Goal: Obtain resource: Download file/media

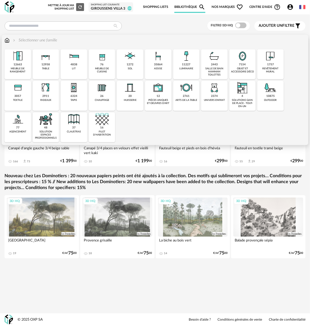
click at [187, 100] on div "arts de la table" at bounding box center [186, 100] width 22 height 3
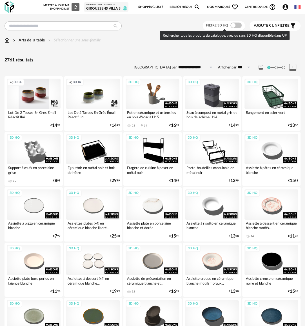
click at [232, 24] on span at bounding box center [235, 26] width 11 height 6
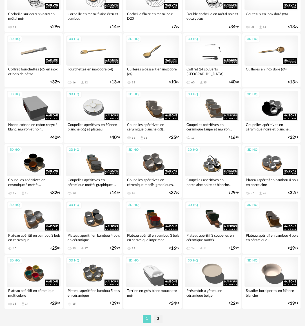
scroll to position [892, 0]
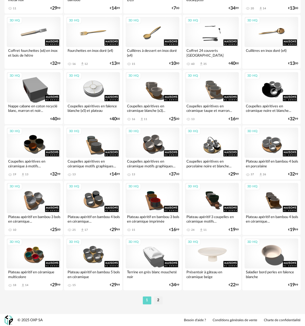
click at [220, 251] on div "3D HQ" at bounding box center [212, 253] width 54 height 30
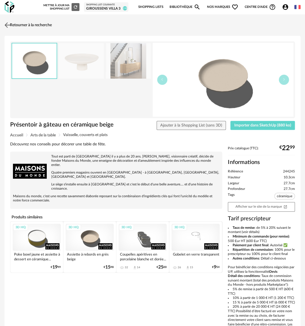
click at [43, 25] on link "Retourner à la recherche" at bounding box center [27, 25] width 49 height 12
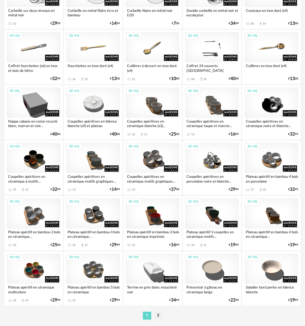
scroll to position [892, 0]
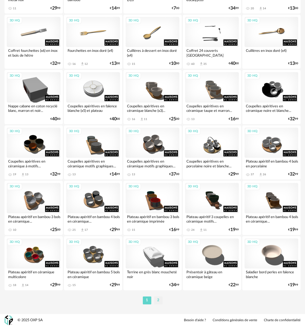
click at [157, 300] on li "2" at bounding box center [158, 300] width 8 height 8
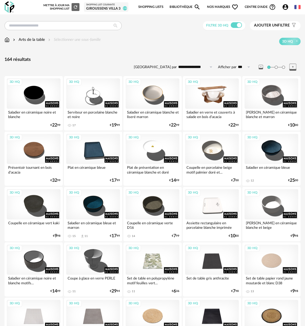
click at [218, 96] on div "3D HQ" at bounding box center [212, 93] width 54 height 30
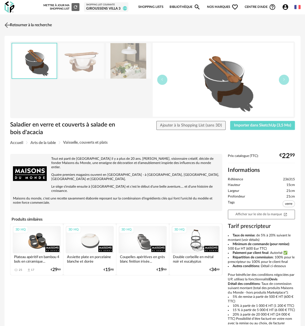
click at [14, 22] on link "Retourner à la recherche" at bounding box center [27, 25] width 49 height 12
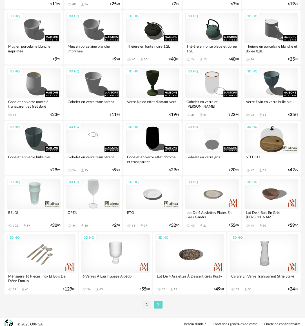
scroll to position [513, 0]
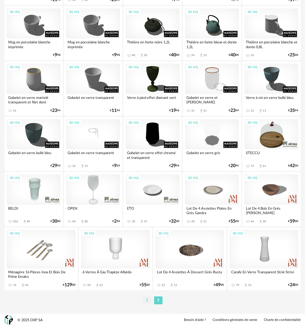
click at [148, 299] on li "1" at bounding box center [147, 300] width 8 height 8
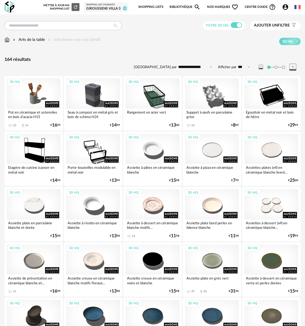
click at [7, 39] on img at bounding box center [7, 40] width 5 height 6
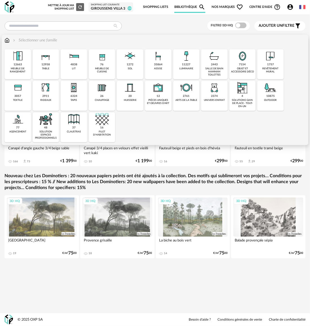
click at [243, 67] on div "objet et accessoire déco" at bounding box center [242, 70] width 23 height 6
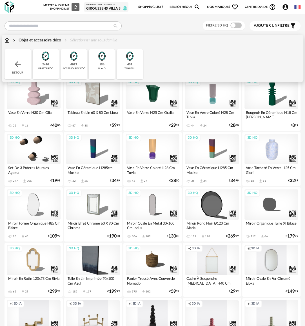
click at [47, 68] on div "objet déco" at bounding box center [45, 68] width 15 height 3
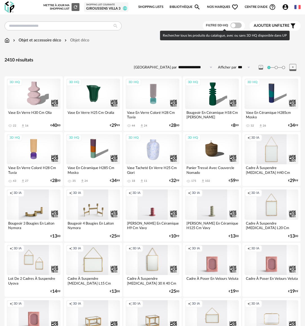
click at [236, 25] on span at bounding box center [235, 26] width 11 height 6
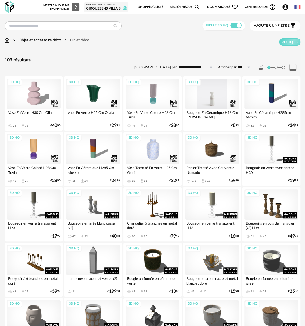
click at [215, 97] on div "3D HQ" at bounding box center [212, 94] width 54 height 30
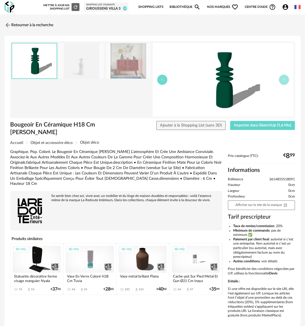
click at [162, 81] on button "button" at bounding box center [162, 80] width 10 height 10
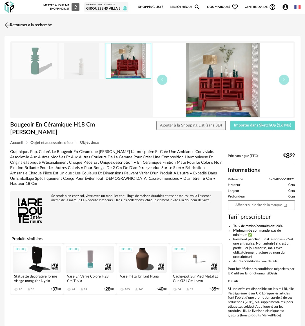
click at [30, 25] on link "Retourner à la recherche" at bounding box center [27, 25] width 49 height 12
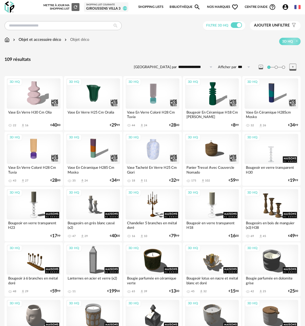
click at [270, 159] on div "3D HQ" at bounding box center [272, 149] width 54 height 30
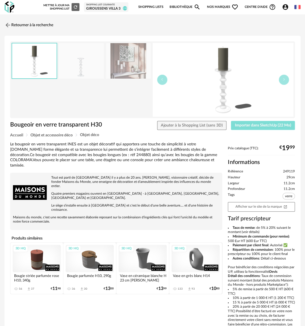
click at [272, 127] on button "Importer dans SketchUp (22 Mo)" at bounding box center [263, 125] width 64 height 9
click at [36, 24] on link "Retourner à la recherche" at bounding box center [27, 25] width 49 height 12
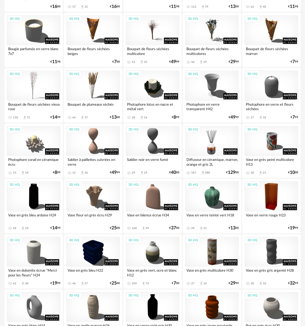
scroll to position [507, 0]
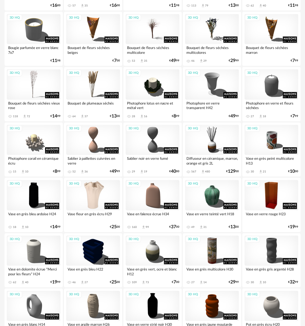
click at [91, 185] on div "3D HQ" at bounding box center [93, 195] width 54 height 30
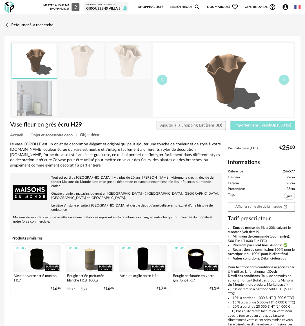
click at [259, 125] on span "Importer dans SketchUp (350 ko)" at bounding box center [262, 125] width 57 height 4
click at [36, 21] on link "Retourner à la recherche" at bounding box center [27, 25] width 49 height 12
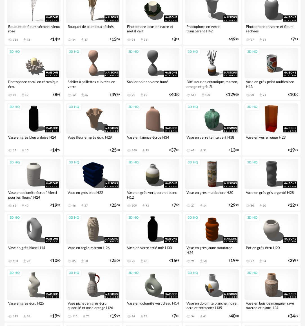
scroll to position [592, 0]
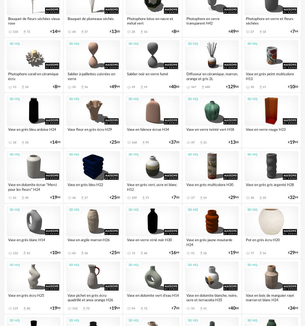
click at [269, 231] on div "3D HQ" at bounding box center [272, 221] width 54 height 30
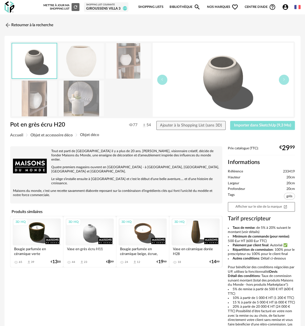
click at [267, 127] on span "Importer dans SketchUp (9,3 Mo)" at bounding box center [262, 125] width 57 height 4
click at [37, 25] on link "Retourner à la recherche" at bounding box center [27, 25] width 49 height 12
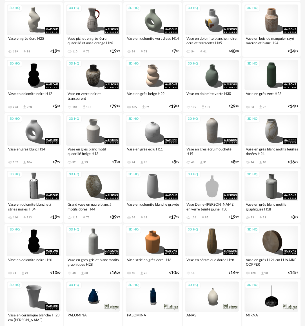
scroll to position [892, 0]
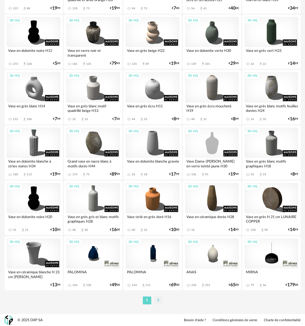
click at [159, 300] on li "2" at bounding box center [158, 300] width 8 height 8
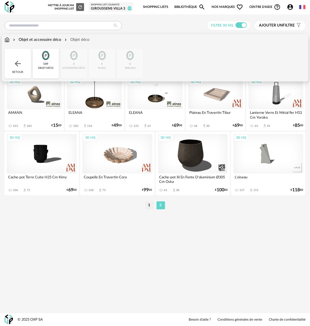
click at [8, 40] on img at bounding box center [7, 40] width 5 height 6
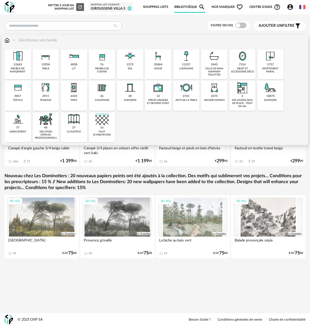
click at [187, 104] on div "2761 arts de la table" at bounding box center [186, 96] width 26 height 30
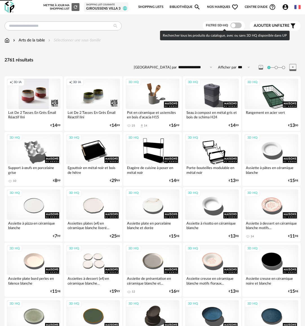
click at [231, 24] on span at bounding box center [235, 26] width 11 height 6
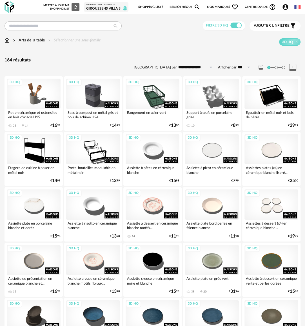
click at [170, 6] on link "Bibliothèque Magnify icon" at bounding box center [185, 7] width 31 height 12
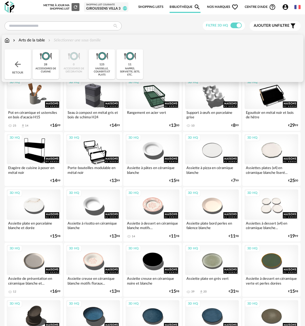
click at [8, 41] on img at bounding box center [7, 40] width 5 height 6
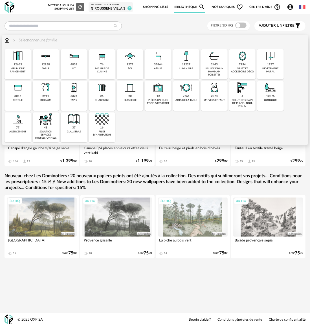
click at [239, 66] on div "7154" at bounding box center [242, 65] width 7 height 4
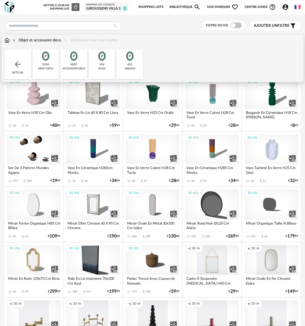
click at [81, 70] on div "4097 accessoire déco" at bounding box center [74, 64] width 26 height 30
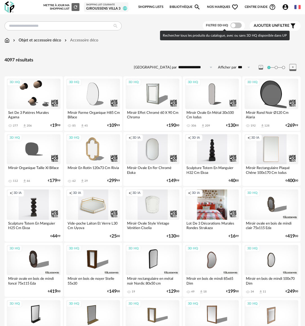
click at [234, 25] on span at bounding box center [235, 26] width 11 height 6
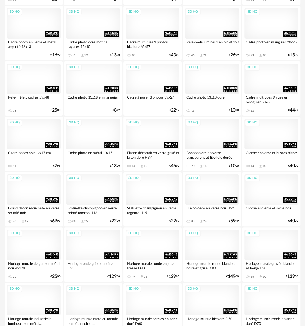
scroll to position [892, 0]
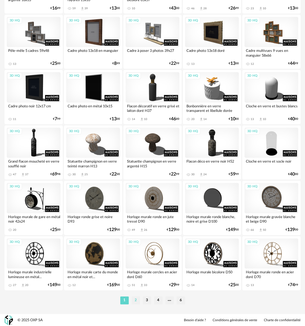
click at [135, 299] on li "2" at bounding box center [136, 300] width 8 height 8
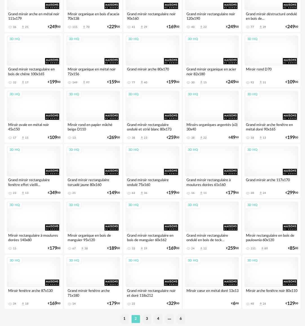
scroll to position [892, 0]
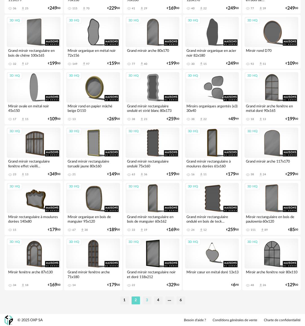
click at [148, 300] on li "3" at bounding box center [147, 300] width 8 height 8
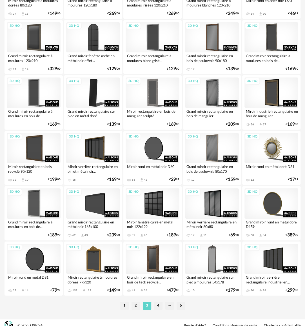
scroll to position [892, 0]
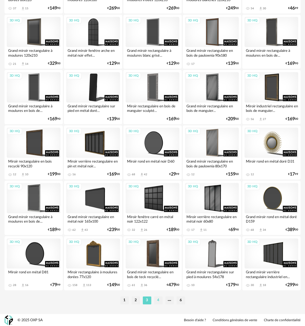
click at [158, 297] on li "4" at bounding box center [158, 300] width 8 height 8
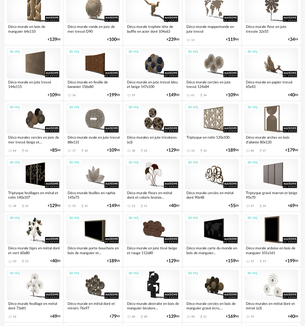
scroll to position [892, 0]
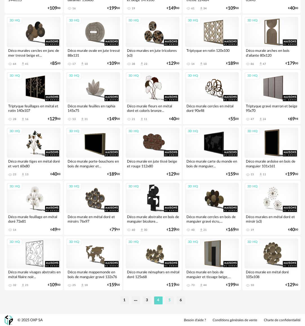
click at [171, 302] on li "5" at bounding box center [169, 300] width 8 height 8
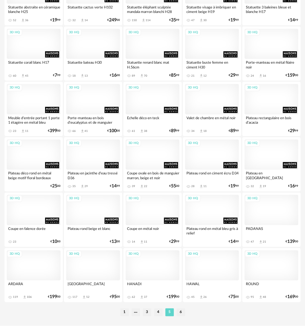
scroll to position [892, 0]
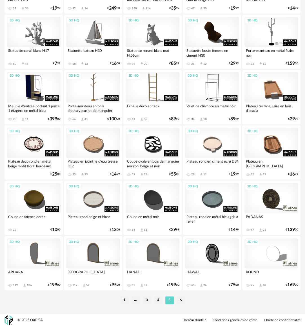
click at [182, 298] on li "6" at bounding box center [181, 300] width 8 height 8
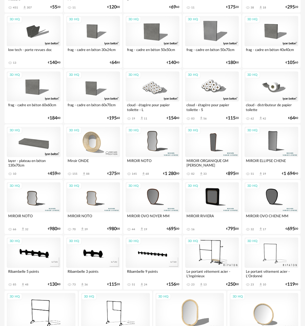
scroll to position [402, 0]
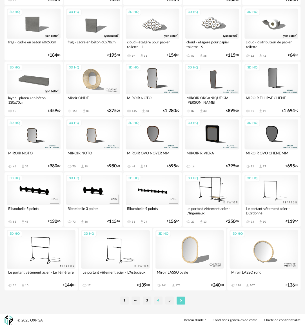
click at [159, 301] on li "4" at bounding box center [158, 300] width 8 height 8
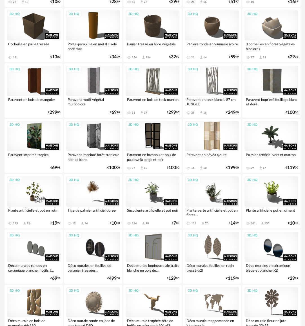
scroll to position [620, 0]
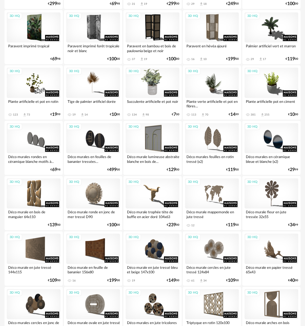
click at [159, 86] on div "3D HQ" at bounding box center [153, 83] width 54 height 30
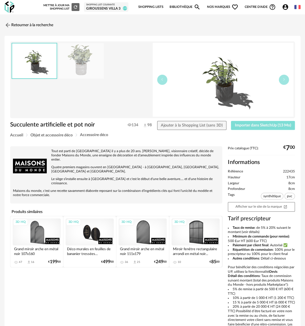
click at [259, 123] on span "Importer dans SketchUp (13 Mo)" at bounding box center [263, 125] width 56 height 4
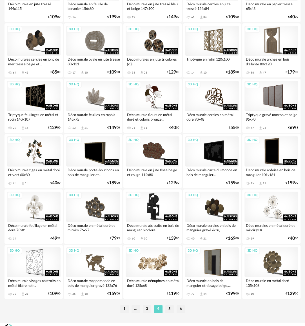
scroll to position [892, 0]
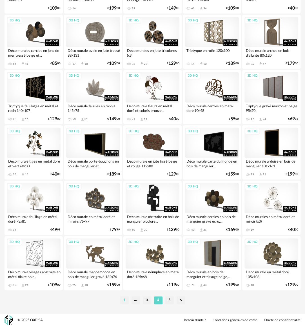
click at [125, 301] on li "1" at bounding box center [124, 300] width 8 height 8
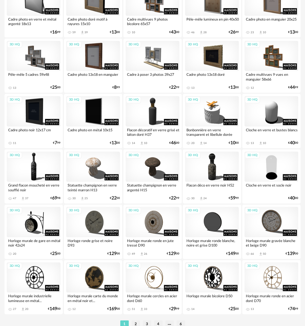
scroll to position [892, 0]
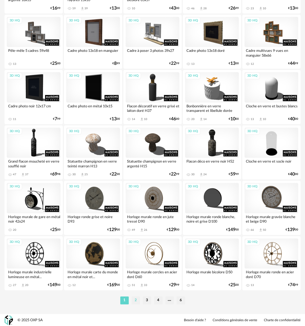
click at [137, 300] on li "2" at bounding box center [136, 300] width 8 height 8
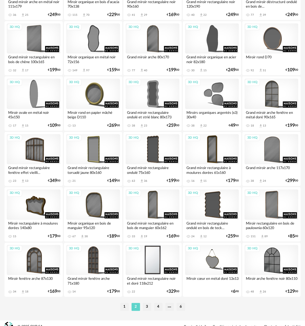
scroll to position [892, 0]
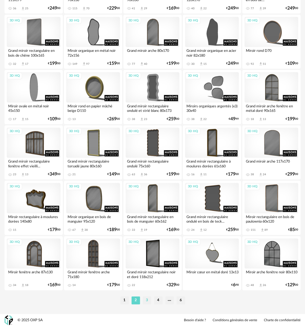
click at [148, 298] on li "3" at bounding box center [147, 300] width 8 height 8
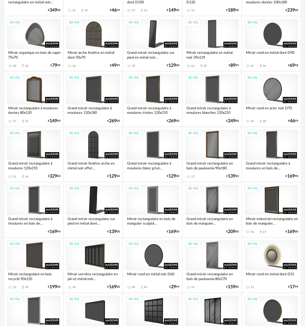
scroll to position [892, 0]
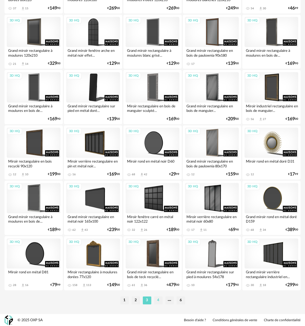
drag, startPoint x: 162, startPoint y: 300, endPoint x: 158, endPoint y: 300, distance: 3.9
click at [162, 300] on ul "1 2 3 4 6" at bounding box center [153, 300] width 68 height 8
click at [158, 300] on li "4" at bounding box center [158, 300] width 8 height 8
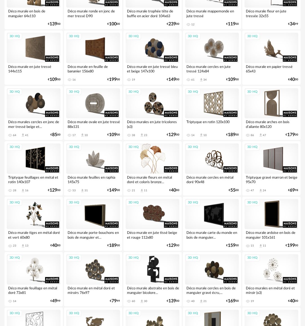
scroll to position [892, 0]
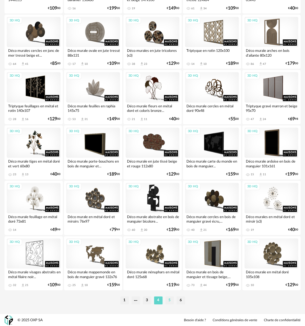
click at [170, 297] on li "5" at bounding box center [169, 300] width 8 height 8
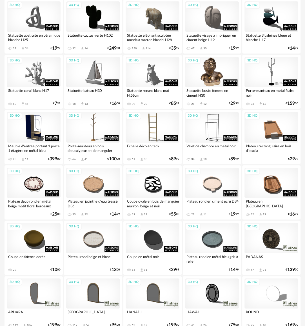
scroll to position [892, 0]
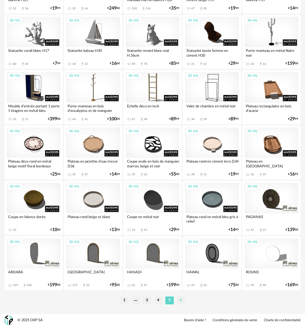
click at [181, 300] on li "6" at bounding box center [181, 300] width 8 height 8
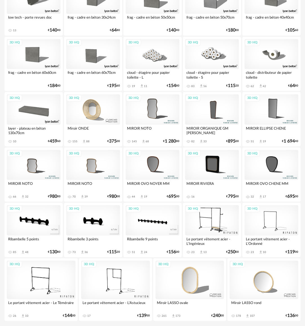
scroll to position [402, 0]
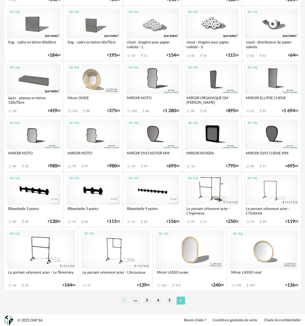
click at [124, 301] on li "1" at bounding box center [124, 300] width 8 height 8
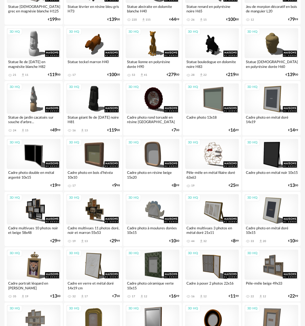
scroll to position [423, 0]
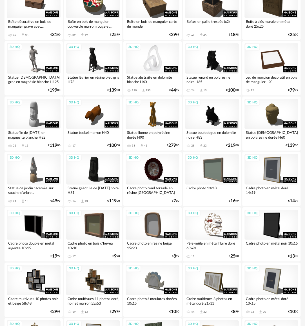
click at [157, 66] on div "3D HQ" at bounding box center [153, 58] width 54 height 30
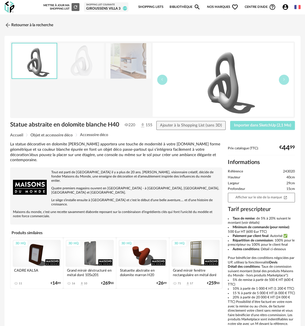
click at [280, 127] on span "Importer dans SketchUp (2,1 Mo)" at bounding box center [262, 125] width 57 height 4
click at [50, 25] on link "Retourner à la recherche" at bounding box center [27, 25] width 49 height 12
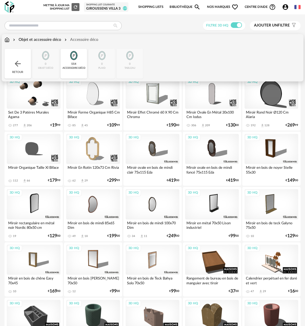
click at [24, 68] on div "Retour" at bounding box center [18, 64] width 26 height 30
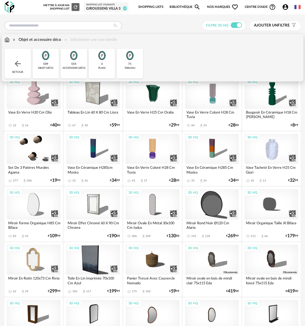
click at [41, 68] on div "objet déco" at bounding box center [45, 67] width 15 height 3
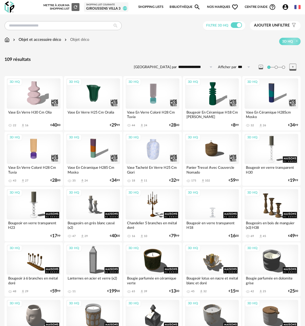
click at [218, 213] on div "3D HQ" at bounding box center [212, 204] width 54 height 30
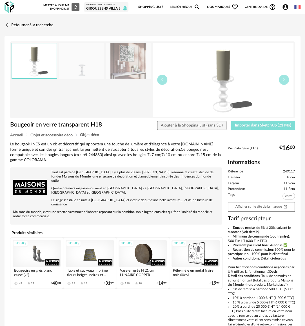
click at [260, 127] on button "Importer dans SketchUp (21 Mo)" at bounding box center [263, 125] width 64 height 9
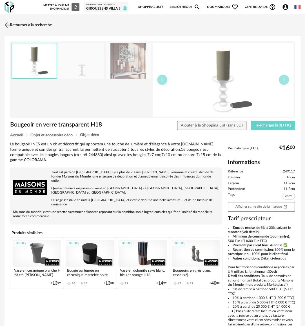
click at [46, 24] on link "Retourner à la recherche" at bounding box center [27, 25] width 49 height 12
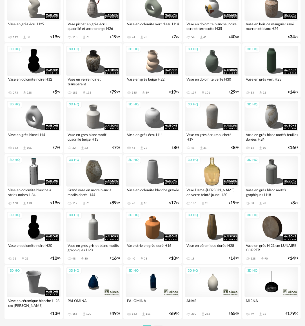
scroll to position [892, 0]
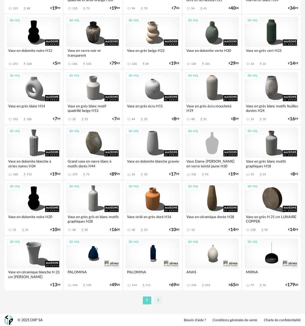
click at [159, 299] on li "2" at bounding box center [158, 300] width 8 height 8
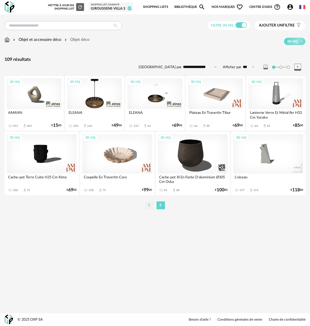
click at [150, 205] on li "1" at bounding box center [149, 205] width 8 height 8
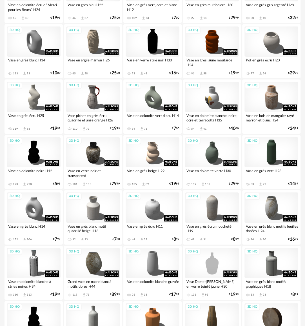
scroll to position [892, 0]
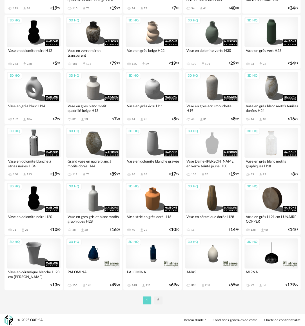
click at [273, 143] on div "3D HQ" at bounding box center [272, 143] width 54 height 30
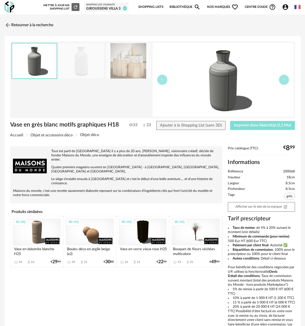
click at [282, 121] on button "Importer dans SketchUp (1,2 Mo)" at bounding box center [262, 125] width 65 height 9
click at [38, 225] on div "3D HQ" at bounding box center [37, 231] width 48 height 27
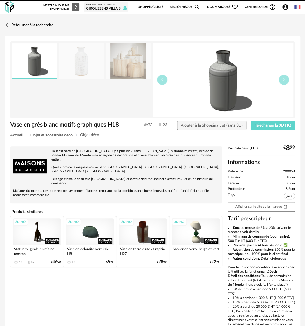
click at [149, 6] on link "Shopping Lists" at bounding box center [150, 7] width 25 height 12
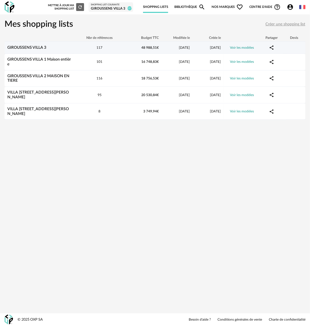
click at [34, 48] on link "GIROUSSENS VILLA 3" at bounding box center [26, 48] width 39 height 4
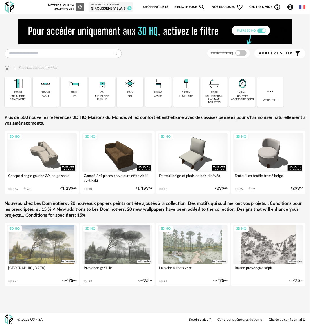
click at [182, 5] on link "Bibliothèque Magnify icon" at bounding box center [189, 7] width 31 height 12
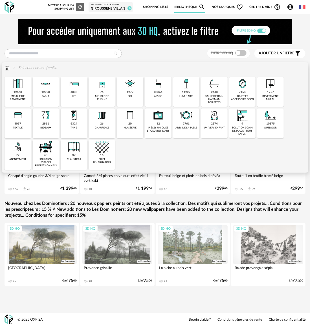
click at [44, 95] on div "table" at bounding box center [45, 96] width 7 height 3
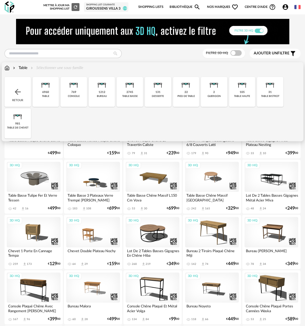
click at [132, 97] on div "table basse" at bounding box center [129, 96] width 15 height 3
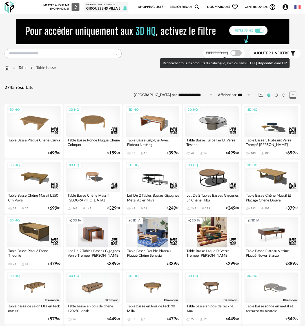
click at [233, 53] on span at bounding box center [235, 53] width 11 height 6
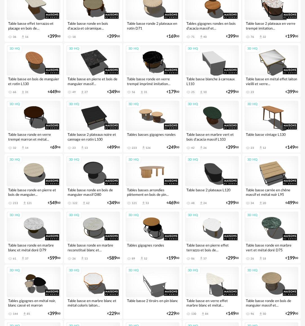
scroll to position [394, 0]
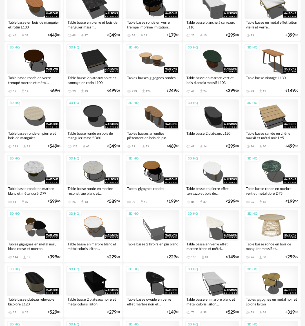
click at [278, 229] on div "3D HQ" at bounding box center [272, 225] width 54 height 30
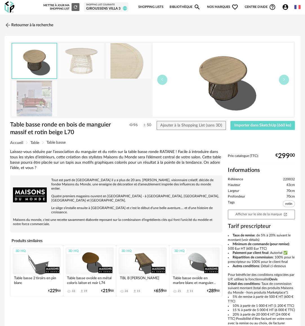
click at [33, 105] on img at bounding box center [34, 99] width 45 height 36
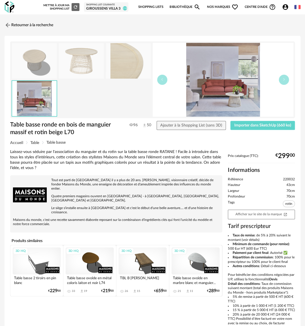
click at [83, 73] on img at bounding box center [81, 61] width 45 height 36
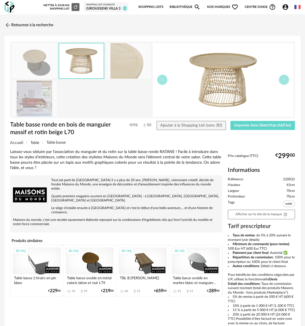
click at [132, 61] on img at bounding box center [128, 61] width 45 height 36
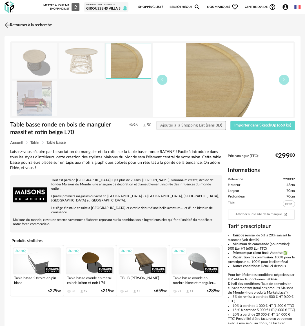
click at [21, 28] on link "Retourner à la recherche" at bounding box center [27, 25] width 49 height 12
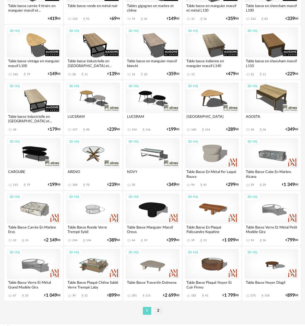
scroll to position [919, 0]
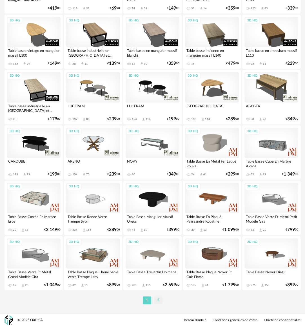
click at [157, 302] on li "2" at bounding box center [158, 300] width 8 height 8
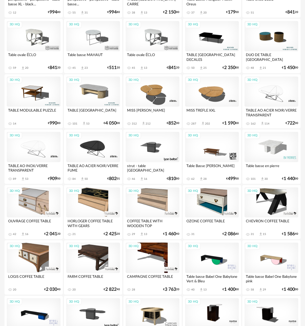
scroll to position [485, 0]
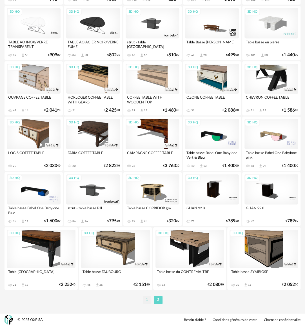
click at [145, 303] on li "1" at bounding box center [147, 300] width 8 height 8
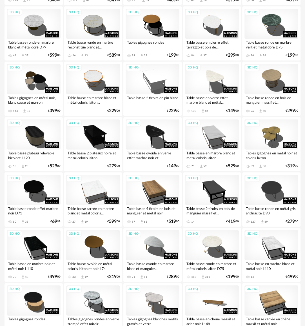
scroll to position [525, 0]
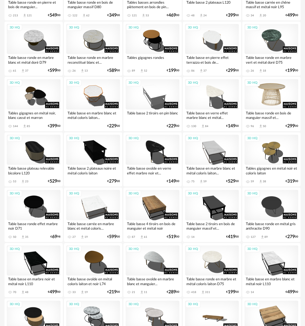
click at [269, 94] on div "3D HQ" at bounding box center [272, 94] width 54 height 30
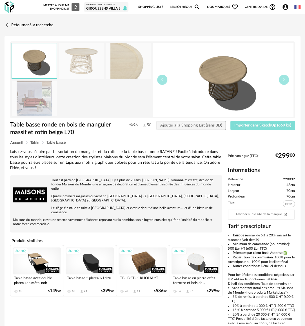
drag, startPoint x: 265, startPoint y: 122, endPoint x: 265, endPoint y: 106, distance: 15.8
click at [265, 122] on button "Importer dans SketchUp (660 ko)" at bounding box center [262, 125] width 65 height 9
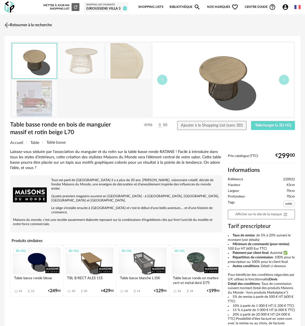
click at [43, 22] on link "Retourner à la recherche" at bounding box center [27, 25] width 49 height 12
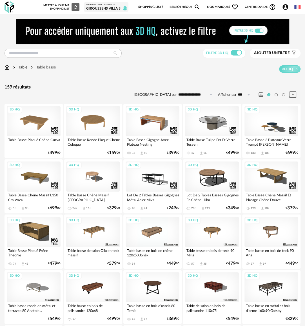
click at [7, 68] on img at bounding box center [7, 68] width 5 height 6
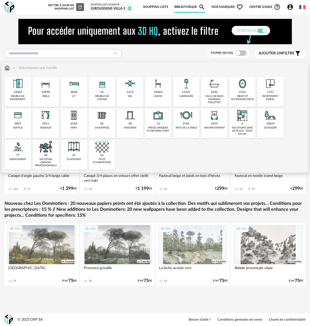
click at [159, 93] on div "35864" at bounding box center [158, 92] width 8 height 4
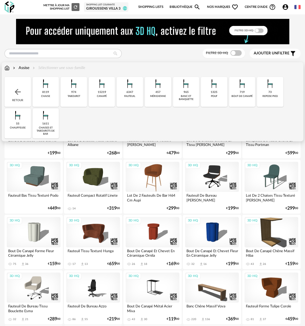
click at [104, 97] on div "canapé" at bounding box center [102, 96] width 10 height 3
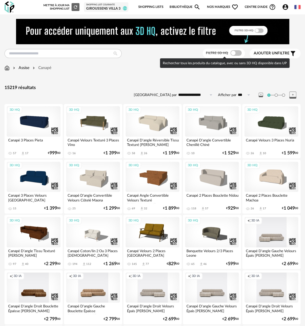
click at [236, 53] on span at bounding box center [235, 53] width 11 height 6
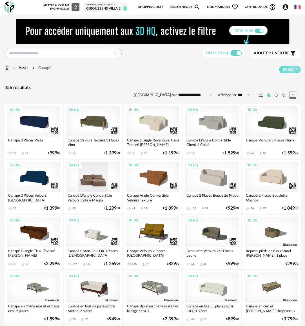
click at [98, 181] on div "3D HQ" at bounding box center [93, 177] width 54 height 30
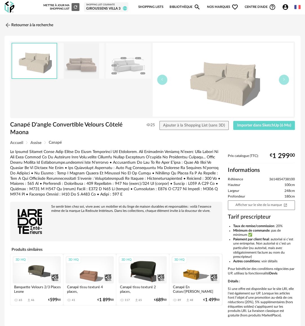
click at [79, 64] on img at bounding box center [81, 61] width 45 height 36
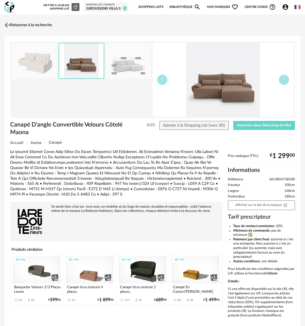
click at [15, 21] on link "Retourner à la recherche" at bounding box center [27, 25] width 49 height 12
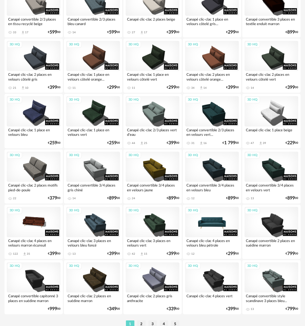
scroll to position [919, 0]
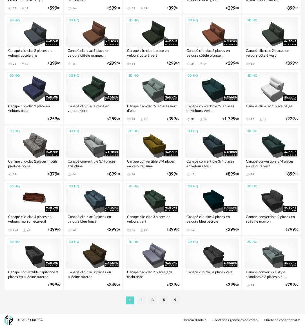
click at [140, 300] on li "2" at bounding box center [141, 300] width 8 height 8
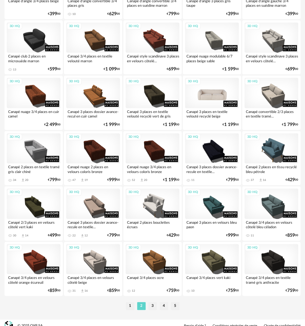
scroll to position [919, 0]
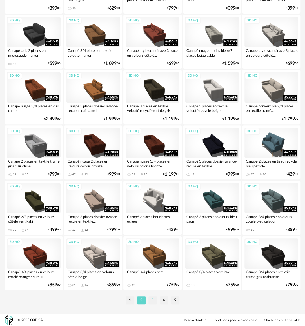
click at [152, 303] on li "3" at bounding box center [152, 300] width 8 height 8
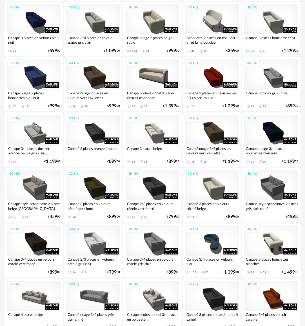
scroll to position [919, 0]
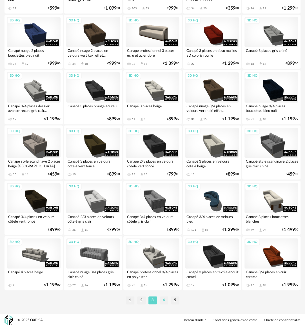
click at [163, 299] on li "4" at bounding box center [164, 300] width 8 height 8
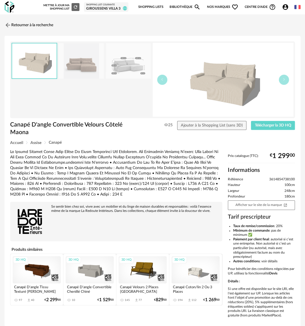
click at [172, 4] on link "Bibliothèque Magnify icon" at bounding box center [185, 7] width 31 height 12
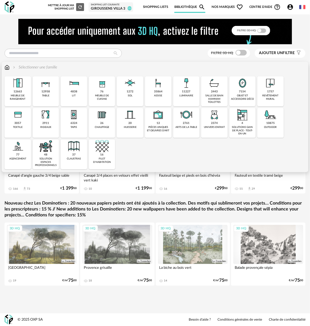
click at [15, 92] on div "12663" at bounding box center [18, 92] width 8 height 4
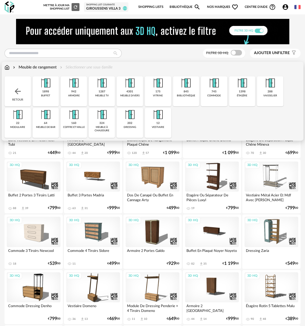
click at [104, 101] on div "1287 meuble tv" at bounding box center [102, 91] width 26 height 30
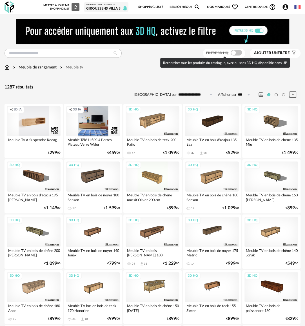
click at [239, 52] on span at bounding box center [236, 53] width 11 height 6
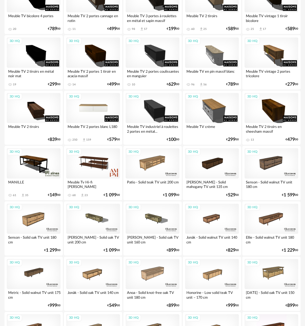
scroll to position [620, 0]
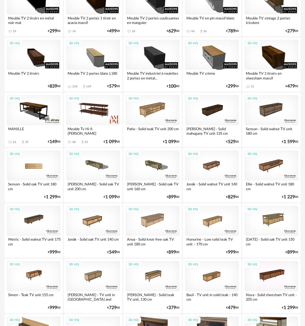
click at [37, 165] on div "3D HQ" at bounding box center [34, 165] width 54 height 30
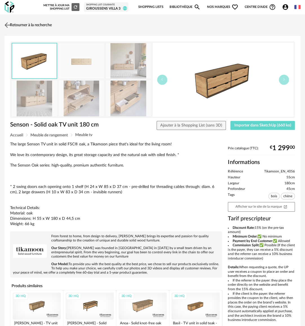
click at [15, 21] on link "Retourner à la recherche" at bounding box center [27, 25] width 49 height 12
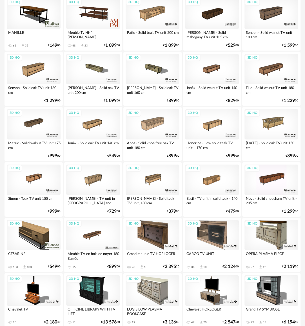
scroll to position [740, 0]
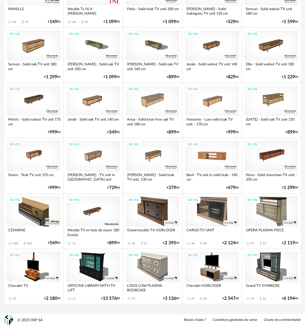
click at [214, 164] on div "3D HQ" at bounding box center [212, 156] width 54 height 30
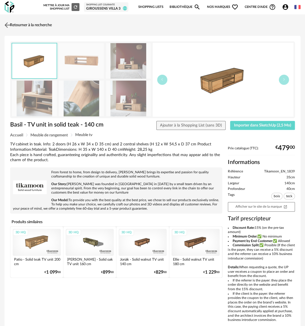
click at [17, 25] on link "Retourner à la recherche" at bounding box center [27, 25] width 49 height 12
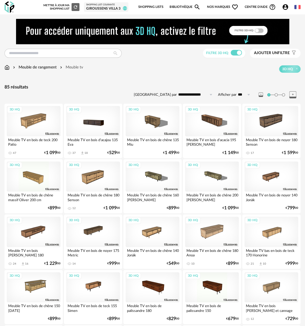
click at [84, 121] on div "3D HQ" at bounding box center [93, 121] width 54 height 30
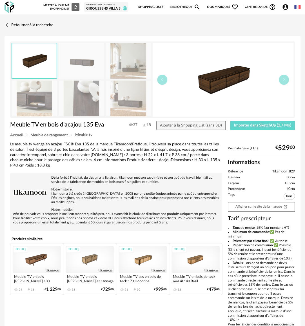
click at [142, 102] on img at bounding box center [128, 99] width 45 height 36
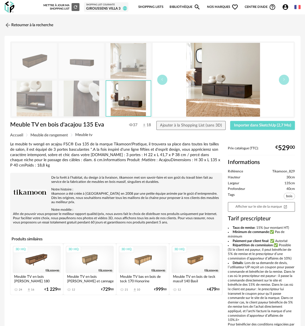
click at [29, 103] on img at bounding box center [34, 99] width 45 height 36
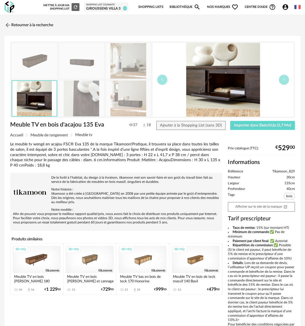
click at [86, 67] on img at bounding box center [81, 61] width 45 height 36
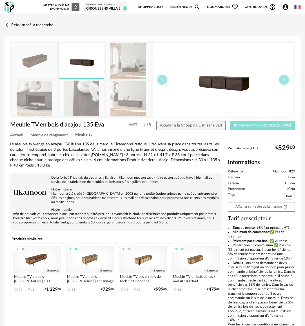
click at [259, 126] on span "Importer dans SketchUp (2,7 Mo)" at bounding box center [262, 125] width 57 height 4
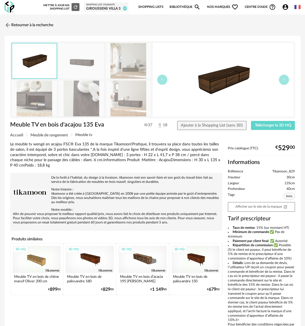
click at [184, 7] on link "Bibliothèque Magnify icon" at bounding box center [185, 7] width 31 height 12
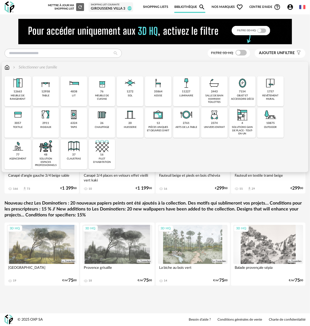
click at [235, 92] on div "7154 objet et accessoire déco" at bounding box center [242, 91] width 26 height 30
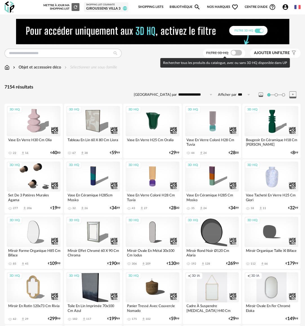
click at [234, 53] on span at bounding box center [236, 53] width 11 height 6
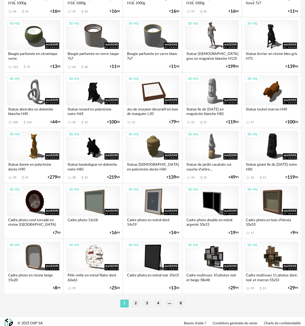
scroll to position [919, 0]
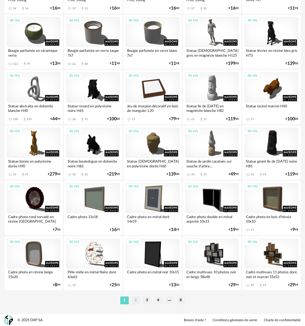
click at [135, 301] on li "2" at bounding box center [136, 300] width 8 height 8
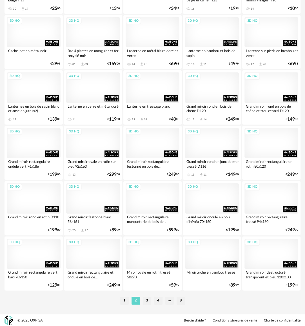
scroll to position [919, 0]
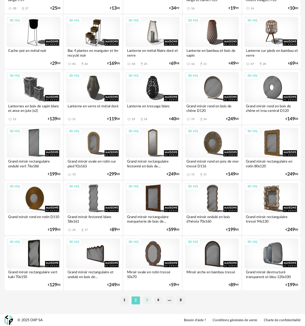
click at [145, 300] on li "3" at bounding box center [147, 300] width 8 height 8
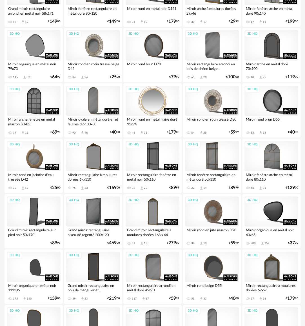
scroll to position [919, 0]
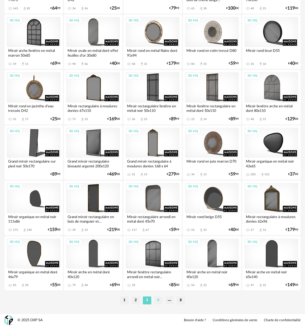
click at [158, 301] on li "4" at bounding box center [158, 300] width 8 height 8
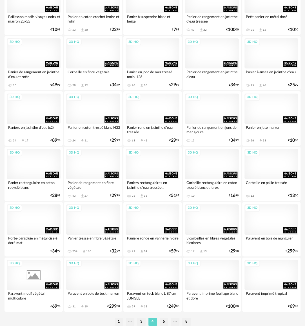
scroll to position [919, 0]
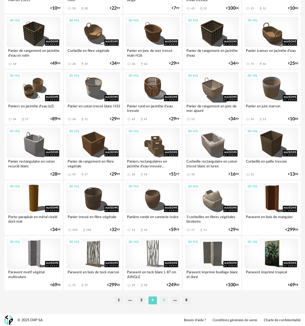
click at [164, 301] on li "5" at bounding box center [164, 300] width 8 height 8
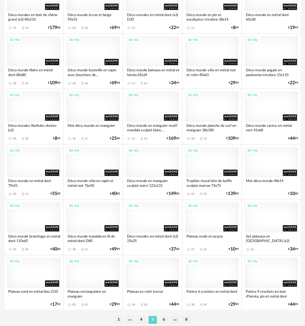
scroll to position [919, 0]
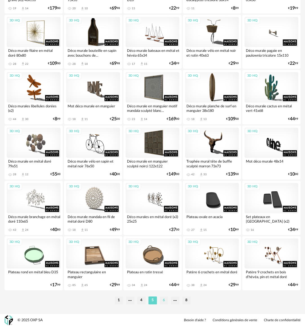
click at [165, 303] on li "6" at bounding box center [164, 300] width 8 height 8
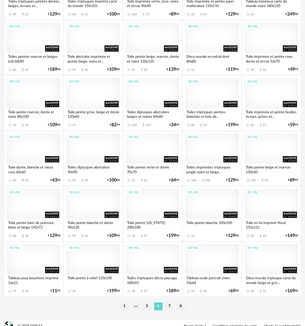
scroll to position [919, 0]
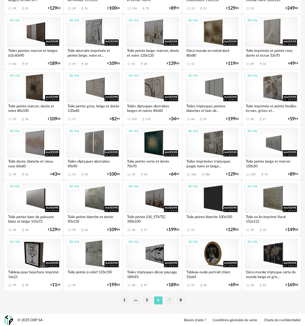
click at [168, 301] on li "7" at bounding box center [169, 300] width 8 height 8
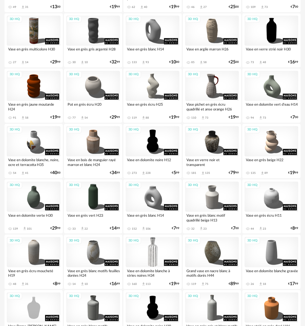
scroll to position [159, 0]
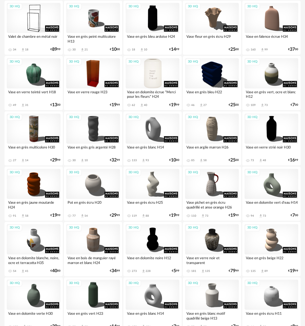
click at [158, 71] on div "3D HQ" at bounding box center [153, 73] width 54 height 30
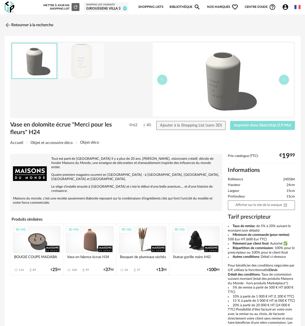
click at [267, 126] on span "Importer dans SketchUp (2,9 Mo)" at bounding box center [262, 125] width 57 height 4
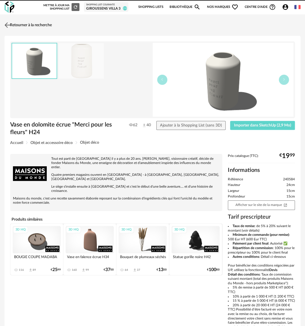
click at [30, 27] on link "Retourner à la recherche" at bounding box center [27, 25] width 49 height 12
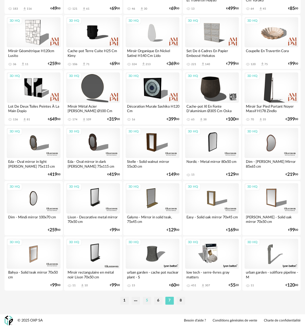
scroll to position [919, 0]
click at [158, 299] on li "6" at bounding box center [158, 300] width 8 height 8
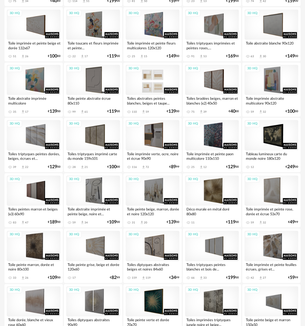
scroll to position [919, 0]
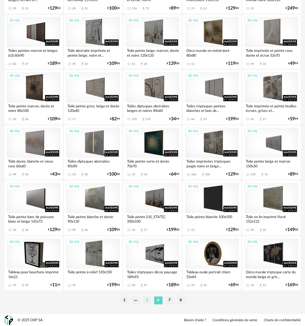
click at [149, 300] on li "5" at bounding box center [147, 300] width 8 height 8
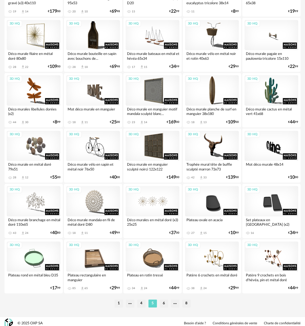
scroll to position [919, 0]
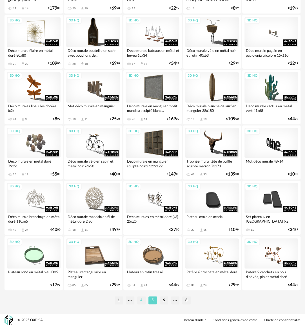
click at [143, 299] on li "4" at bounding box center [141, 300] width 8 height 8
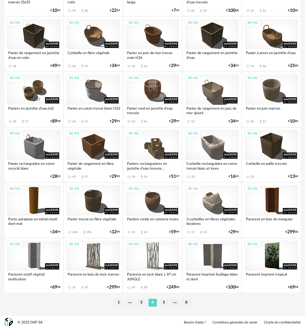
scroll to position [919, 0]
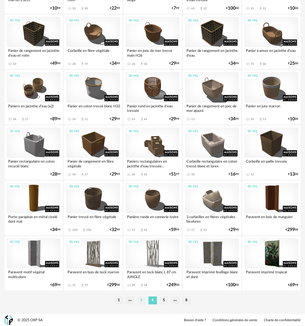
click at [141, 299] on li "3" at bounding box center [141, 300] width 8 height 8
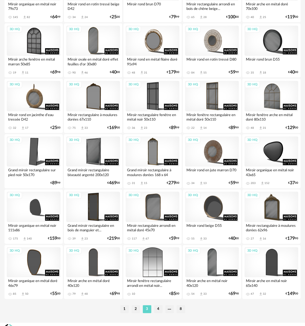
scroll to position [919, 0]
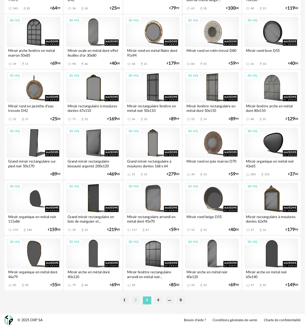
click at [137, 299] on li "2" at bounding box center [136, 300] width 8 height 8
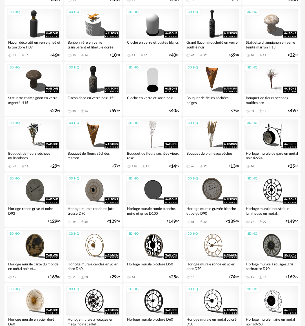
scroll to position [366, 0]
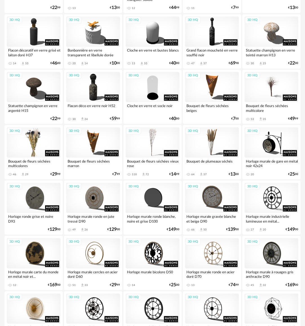
click at [37, 149] on div "3D HQ" at bounding box center [34, 142] width 54 height 30
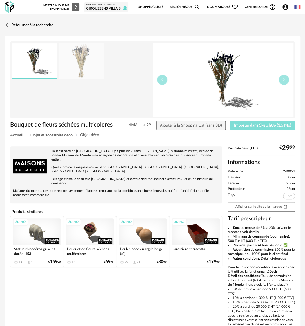
click at [258, 125] on span "Importer dans SketchUp (1,5 Mo)" at bounding box center [262, 125] width 57 height 4
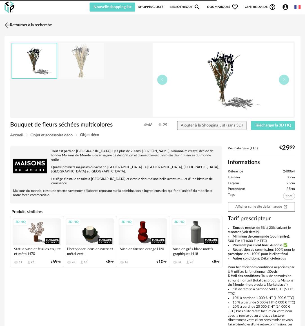
click at [52, 25] on link "Retourner à la recherche" at bounding box center [27, 25] width 49 height 12
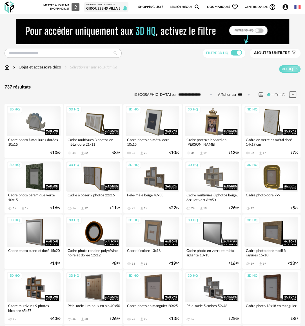
click at [179, 7] on link "Bibliothèque Magnify icon" at bounding box center [185, 7] width 31 height 12
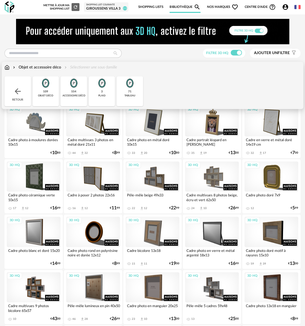
click at [8, 67] on img at bounding box center [7, 68] width 5 height 6
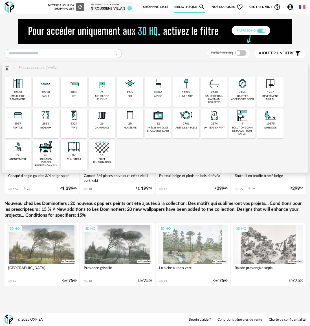
drag, startPoint x: 190, startPoint y: 125, endPoint x: 188, endPoint y: 141, distance: 16.2
click at [190, 125] on div "2761 arts de la table" at bounding box center [186, 123] width 26 height 30
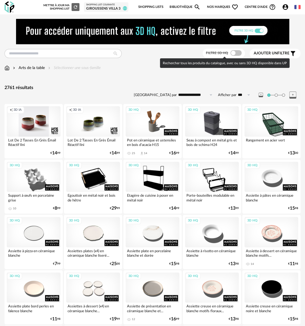
click at [238, 54] on span at bounding box center [235, 53] width 11 height 6
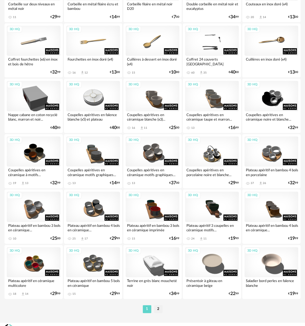
scroll to position [920, 0]
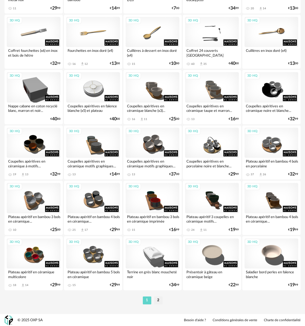
click at [160, 300] on li "2" at bounding box center [158, 300] width 8 height 8
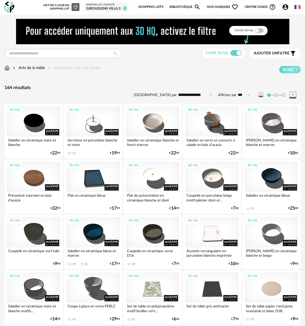
click at [7, 68] on img at bounding box center [7, 68] width 5 height 6
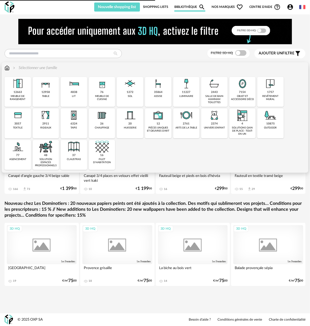
click at [249, 97] on div "objet et accessoire déco" at bounding box center [242, 98] width 23 height 6
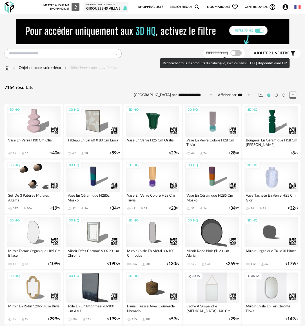
click at [233, 51] on span at bounding box center [235, 53] width 11 height 6
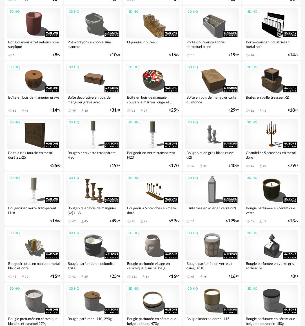
scroll to position [535, 0]
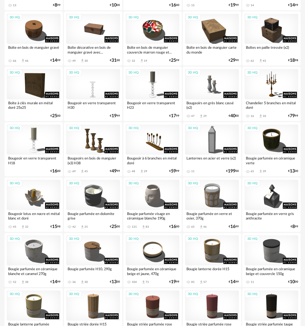
click at [97, 95] on div "3D HQ" at bounding box center [93, 84] width 54 height 30
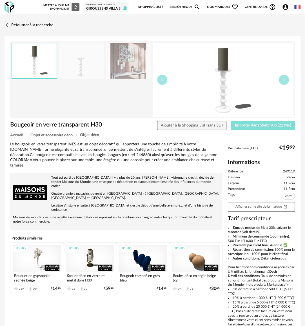
click at [267, 125] on span "Importer dans SketchUp (22 Mo)" at bounding box center [263, 125] width 56 height 4
click at [37, 21] on link "Retourner à la recherche" at bounding box center [27, 25] width 49 height 12
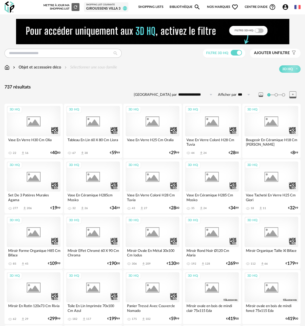
scroll to position [535, 0]
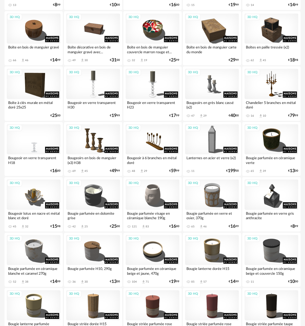
click at [36, 137] on div "3D HQ" at bounding box center [34, 139] width 54 height 30
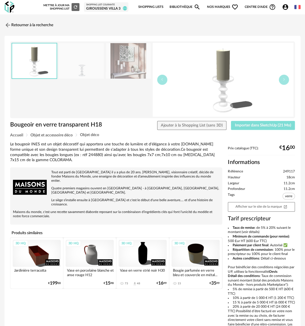
click at [267, 125] on span "Importer dans SketchUp (21 Mo)" at bounding box center [263, 125] width 56 height 4
click at [31, 23] on link "Retourner à la recherche" at bounding box center [27, 25] width 49 height 12
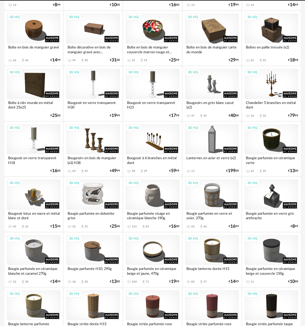
scroll to position [554, 0]
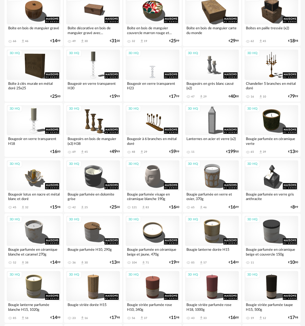
click at [143, 77] on div "3D HQ" at bounding box center [153, 65] width 54 height 30
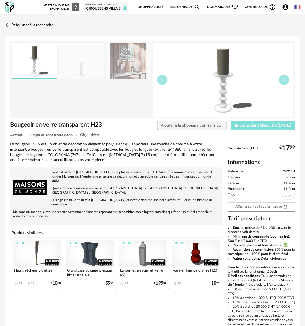
click at [255, 124] on span "Importer dans SketchUp (19 Mo)" at bounding box center [263, 125] width 56 height 4
click at [231, 121] on button "Importer dans SketchUp (19 Mo)" at bounding box center [263, 125] width 64 height 9
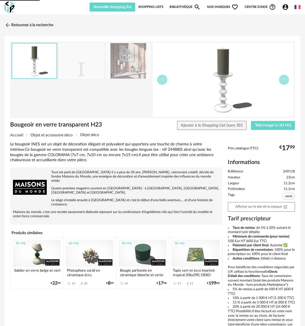
click at [190, 6] on link "Bibliothèque Magnify icon" at bounding box center [185, 7] width 31 height 9
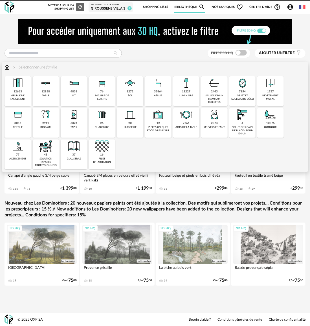
click at [54, 97] on div "12958 table" at bounding box center [46, 91] width 26 height 30
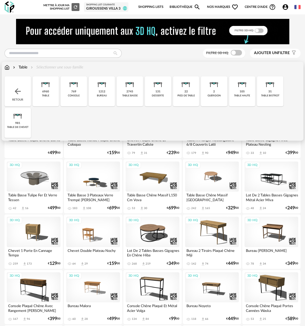
click at [134, 98] on div "2745 table basse" at bounding box center [130, 91] width 26 height 30
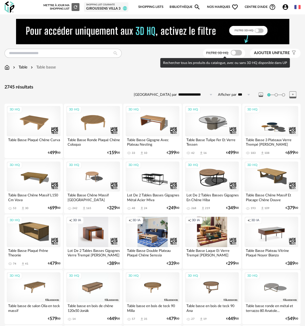
click at [234, 52] on span at bounding box center [236, 53] width 11 height 6
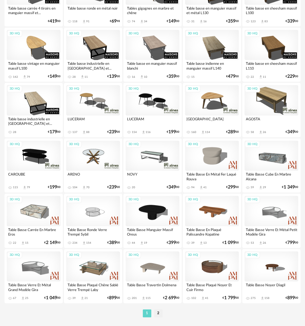
scroll to position [919, 0]
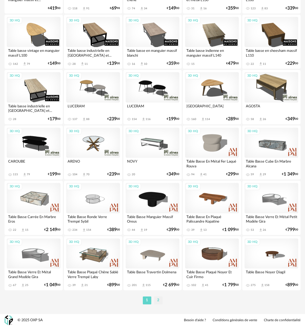
click at [157, 299] on li "2" at bounding box center [158, 300] width 8 height 8
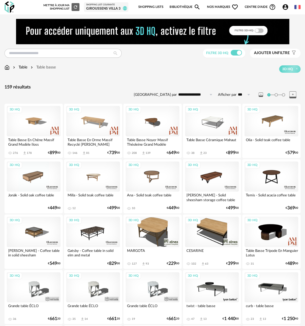
click at [85, 173] on div "3D HQ" at bounding box center [93, 176] width 54 height 30
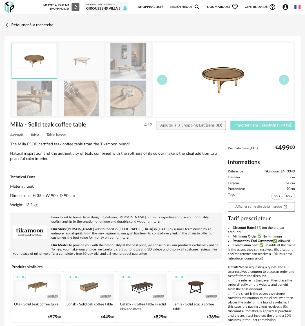
click at [249, 124] on span "Importer dans SketchUp (570 ko)" at bounding box center [262, 125] width 57 height 4
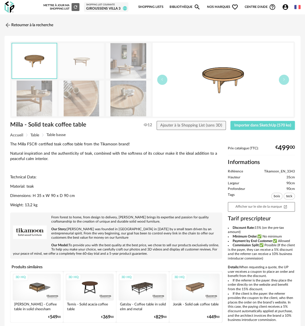
click at [176, 7] on link "Bibliothèque Magnify icon" at bounding box center [185, 7] width 31 height 12
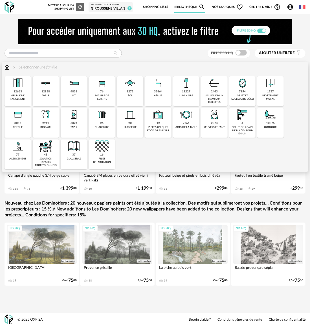
click at [242, 97] on div "objet et accessoire déco" at bounding box center [242, 97] width 23 height 6
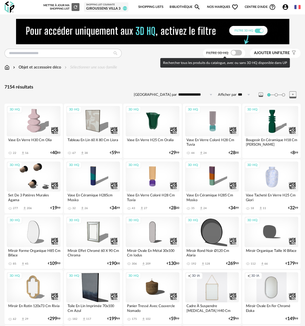
click at [237, 54] on span at bounding box center [236, 53] width 11 height 6
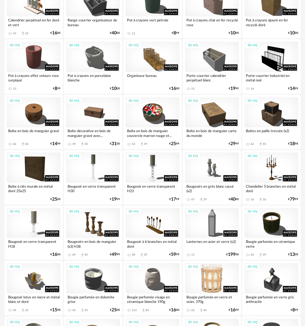
scroll to position [507, 0]
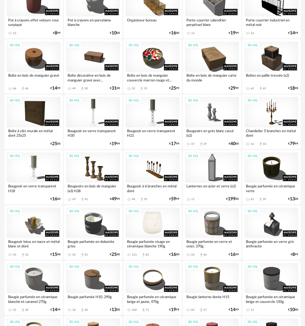
click at [142, 224] on div "3D HQ" at bounding box center [153, 223] width 54 height 30
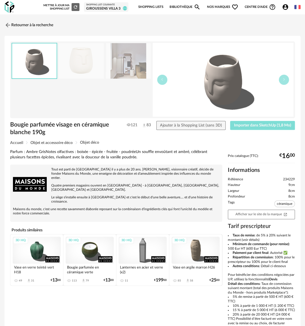
click at [273, 126] on span "Importer dans SketchUp (1,8 Mo)" at bounding box center [262, 125] width 57 height 4
click at [23, 23] on link "Retourner à la recherche" at bounding box center [27, 25] width 49 height 12
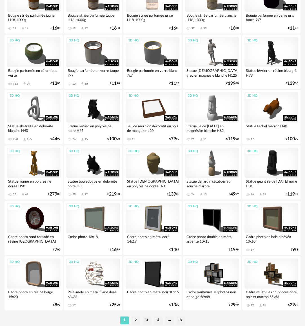
scroll to position [919, 0]
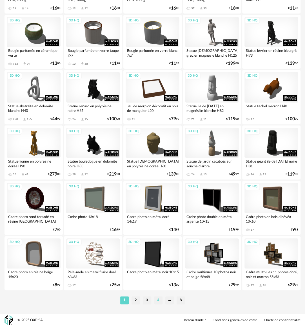
click at [158, 301] on li "4" at bounding box center [158, 300] width 8 height 8
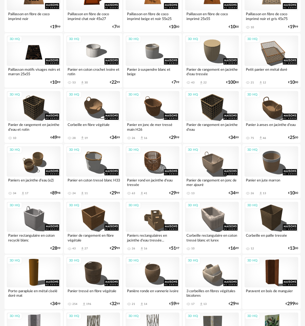
scroll to position [919, 0]
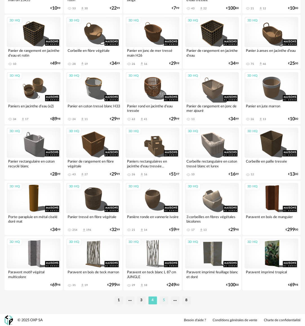
click at [165, 301] on li "5" at bounding box center [164, 300] width 8 height 8
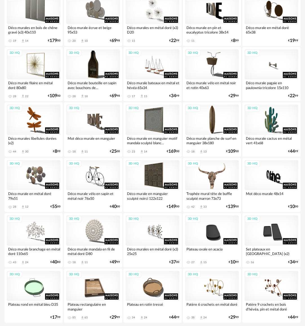
scroll to position [919, 0]
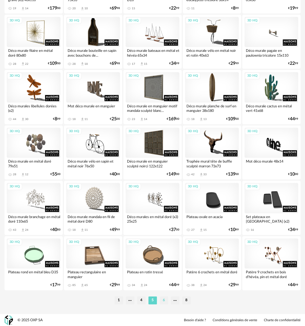
click at [163, 300] on li "6" at bounding box center [164, 300] width 8 height 8
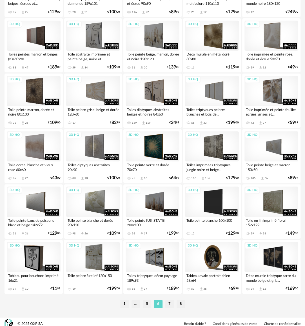
scroll to position [919, 0]
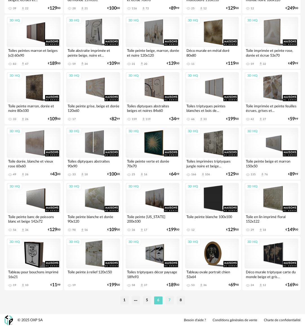
click at [170, 300] on li "7" at bounding box center [169, 300] width 8 height 8
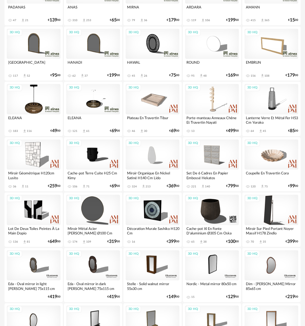
scroll to position [873, 0]
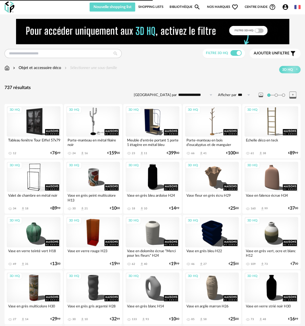
drag, startPoint x: 184, startPoint y: 6, endPoint x: 183, endPoint y: 10, distance: 4.0
click at [184, 6] on link "Bibliothèque Magnify icon" at bounding box center [185, 7] width 31 height 9
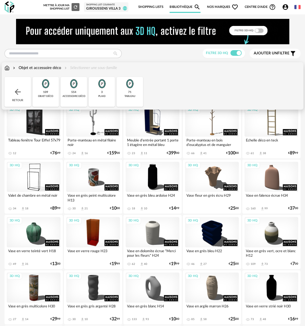
click at [6, 66] on img at bounding box center [7, 68] width 5 height 6
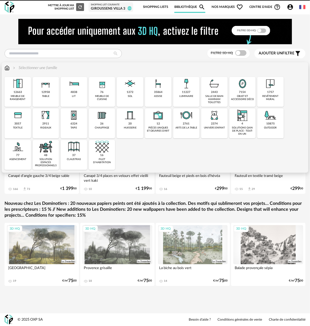
click at [185, 96] on div "luminaire" at bounding box center [186, 96] width 14 height 3
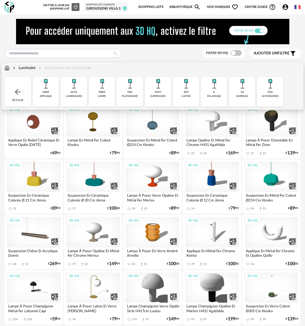
click at [158, 97] on div "suspension" at bounding box center [157, 96] width 15 height 3
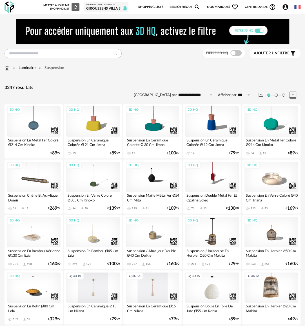
click at [233, 53] on span at bounding box center [235, 53] width 11 height 6
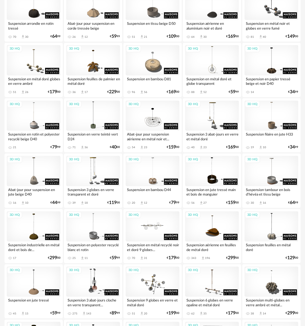
scroll to position [592, 0]
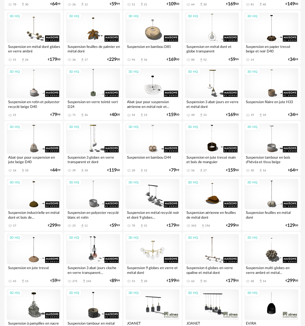
click at [161, 248] on div "3D HQ" at bounding box center [153, 249] width 54 height 30
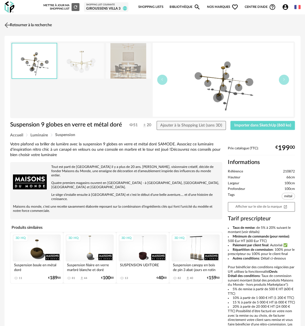
click at [32, 25] on link "Retourner à la recherche" at bounding box center [27, 25] width 49 height 12
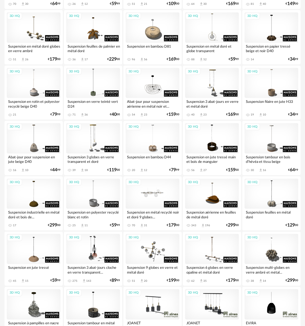
click at [158, 196] on div "3D HQ" at bounding box center [153, 194] width 54 height 30
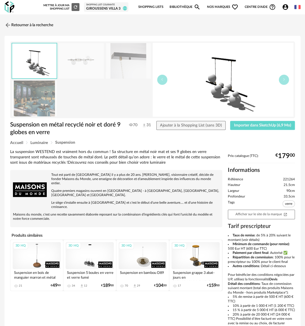
click at [30, 107] on img at bounding box center [34, 99] width 45 height 36
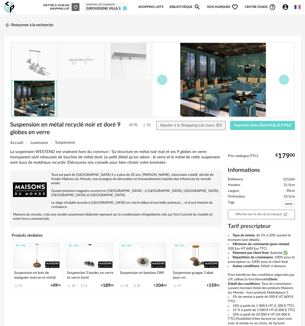
click at [138, 71] on img at bounding box center [128, 61] width 45 height 36
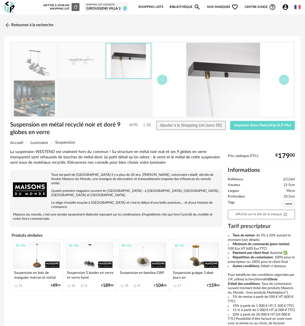
click at [76, 65] on img at bounding box center [81, 61] width 45 height 36
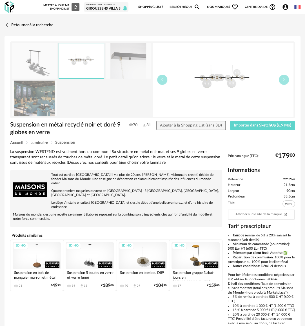
click at [48, 63] on img at bounding box center [34, 61] width 45 height 36
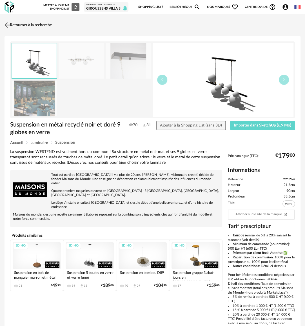
click at [43, 26] on link "Retourner à la recherche" at bounding box center [27, 25] width 49 height 12
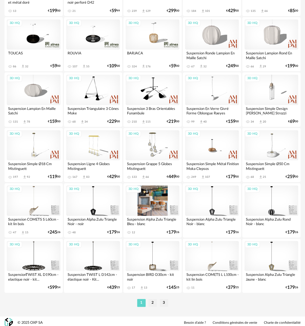
scroll to position [919, 0]
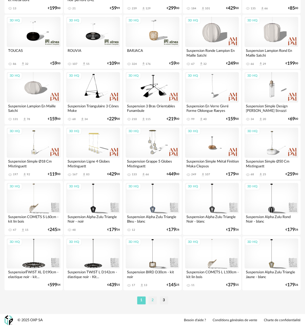
click at [152, 297] on li "2" at bounding box center [152, 300] width 8 height 8
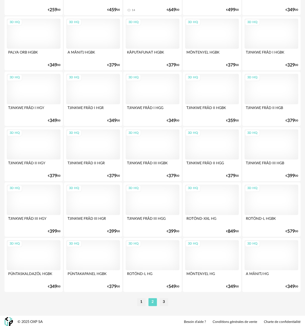
scroll to position [919, 0]
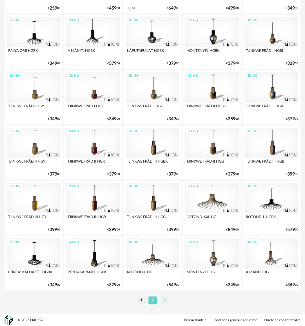
click at [161, 299] on li "3" at bounding box center [164, 300] width 8 height 8
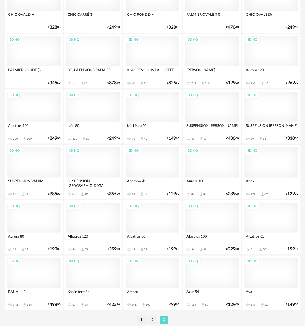
scroll to position [338, 0]
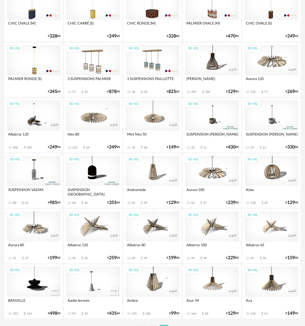
click at [93, 287] on div "3D HQ" at bounding box center [93, 281] width 54 height 30
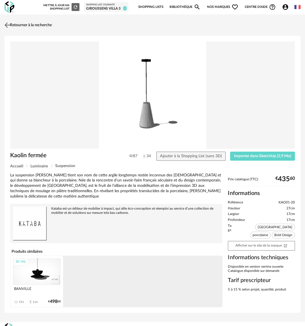
click at [32, 23] on link "Retourner à la recherche" at bounding box center [27, 25] width 49 height 12
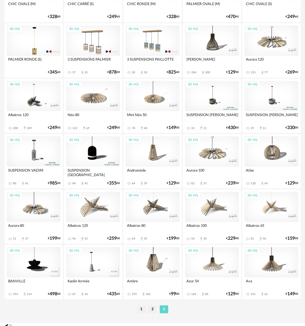
scroll to position [366, 0]
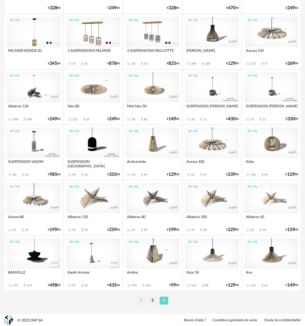
click at [140, 300] on li "1" at bounding box center [141, 300] width 8 height 8
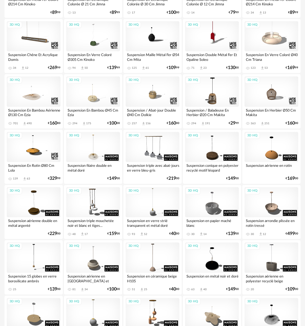
scroll to position [141, 0]
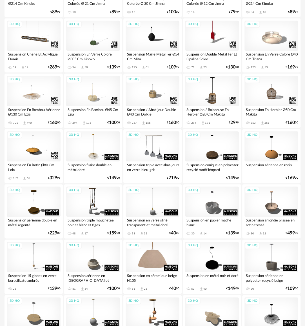
click at [155, 252] on div "3D HQ" at bounding box center [153, 257] width 54 height 30
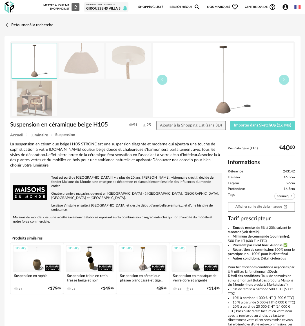
click at [44, 101] on img at bounding box center [34, 99] width 45 height 36
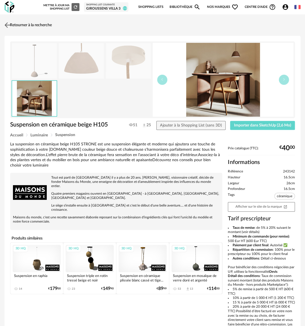
click at [20, 22] on link "Retourner à la recherche" at bounding box center [27, 25] width 49 height 12
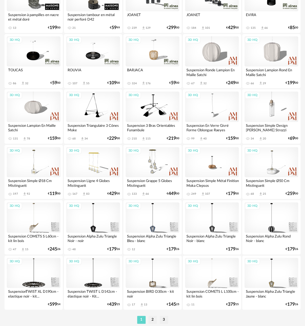
scroll to position [919, 0]
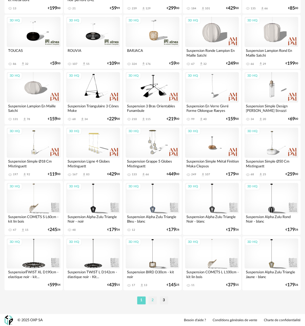
click at [152, 298] on li "2" at bounding box center [152, 300] width 8 height 8
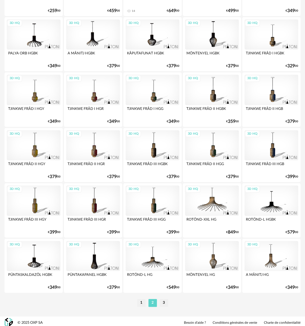
scroll to position [919, 0]
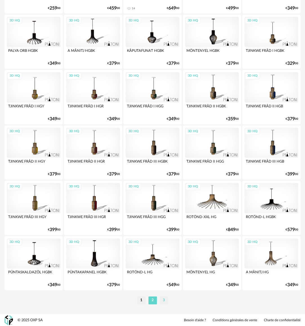
click at [165, 298] on li "3" at bounding box center [164, 300] width 8 height 8
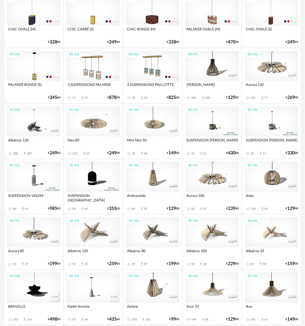
scroll to position [366, 0]
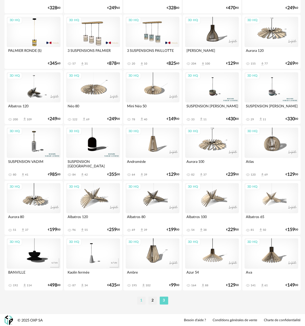
click at [141, 300] on li "1" at bounding box center [141, 300] width 8 height 8
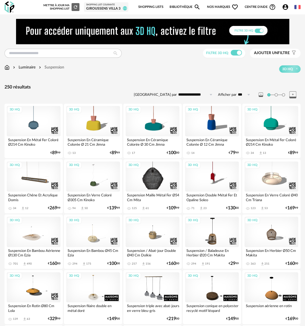
click at [152, 179] on div "3D HQ" at bounding box center [153, 176] width 54 height 30
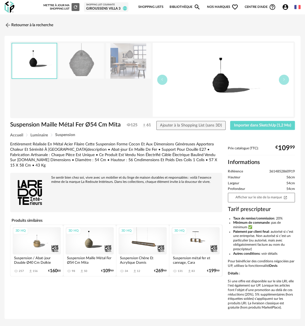
click at [88, 65] on img at bounding box center [81, 61] width 45 height 36
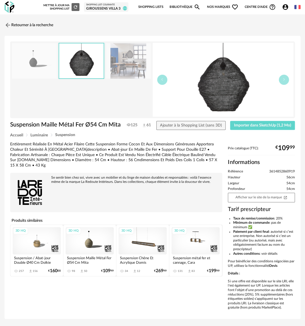
click at [130, 54] on img at bounding box center [128, 61] width 45 height 36
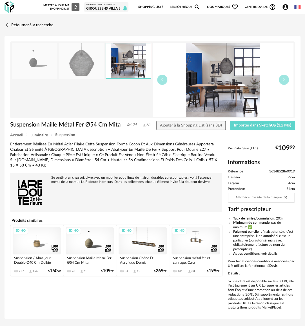
click at [91, 245] on div "3D HQ" at bounding box center [90, 240] width 48 height 27
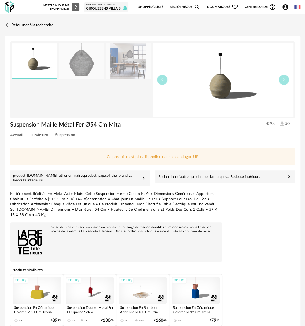
click at [227, 88] on img at bounding box center [223, 80] width 141 height 74
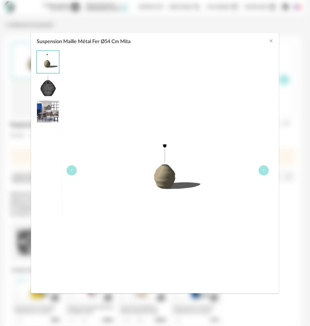
click at [274, 39] on div "Suspension Maille Métal Fer Ø54 Cm Mita" at bounding box center [155, 40] width 248 height 15
click at [272, 39] on icon "Close" at bounding box center [271, 41] width 5 height 5
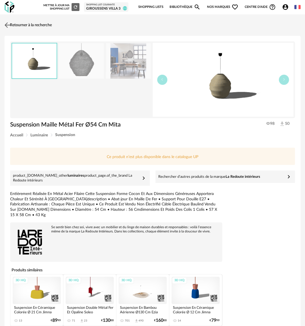
click at [10, 26] on img at bounding box center [7, 25] width 8 height 8
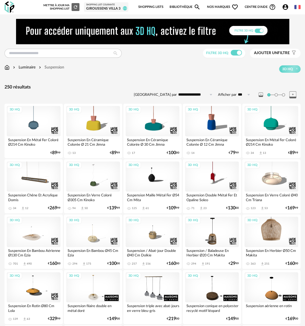
click at [275, 237] on div "3D HQ" at bounding box center [272, 232] width 54 height 30
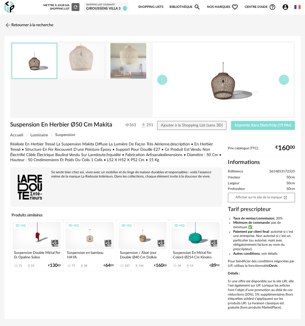
click at [253, 127] on span "Importer dans SketchUp (19 Mo)" at bounding box center [263, 125] width 56 height 4
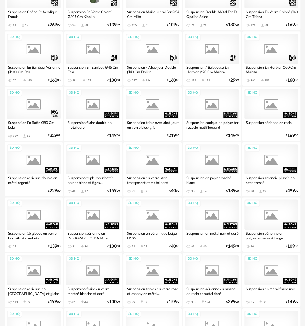
scroll to position [193, 0]
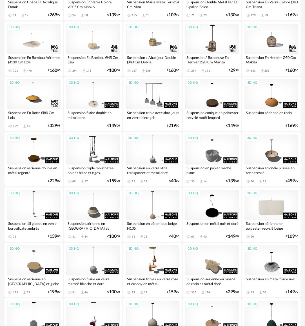
click at [272, 207] on div "3D HQ" at bounding box center [272, 205] width 54 height 30
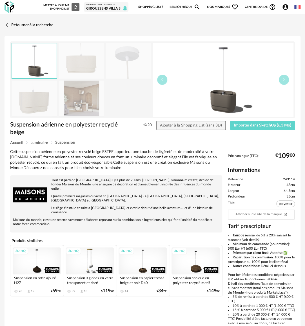
click at [77, 103] on img at bounding box center [81, 99] width 45 height 36
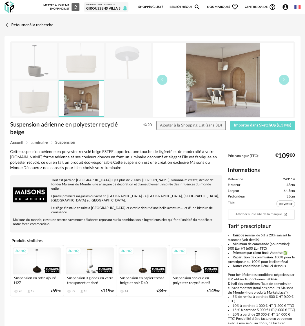
click at [36, 103] on img at bounding box center [34, 99] width 45 height 36
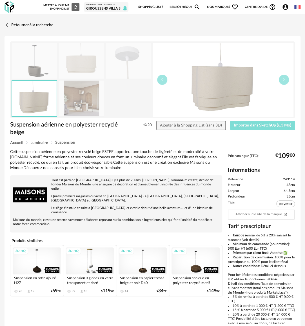
click at [259, 125] on span "Importer dans SketchUp (6,3 Mo)" at bounding box center [262, 125] width 57 height 4
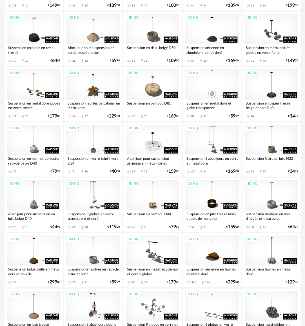
scroll to position [535, 0]
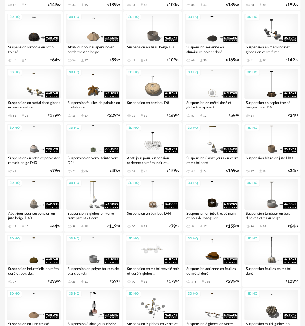
click at [156, 250] on div "3D HQ" at bounding box center [153, 250] width 54 height 30
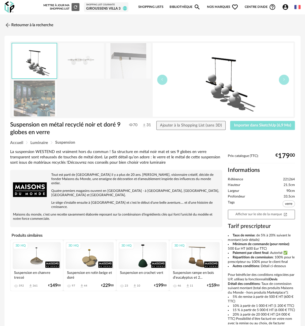
click at [252, 124] on span "Importer dans SketchUp (6,9 Mo)" at bounding box center [262, 125] width 57 height 4
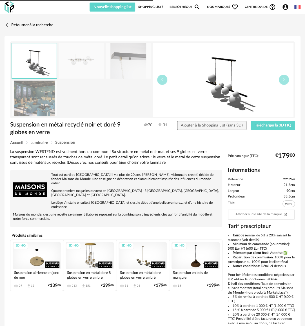
click at [178, 7] on link "Bibliothèque Magnify icon" at bounding box center [185, 7] width 31 height 9
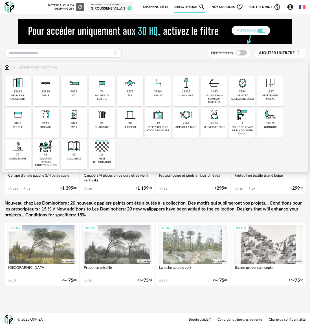
click at [152, 94] on div "35864 assise" at bounding box center [158, 91] width 26 height 30
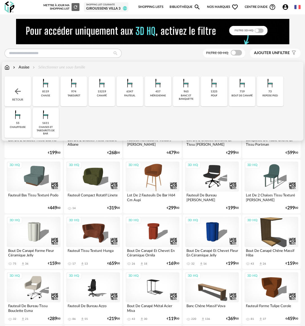
click at [184, 97] on div "banc et banquette" at bounding box center [186, 97] width 23 height 6
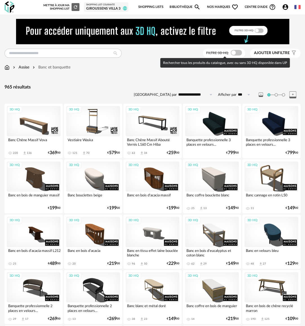
click at [237, 52] on span at bounding box center [236, 53] width 11 height 6
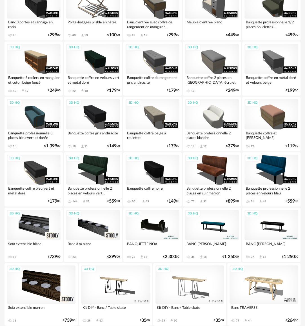
scroll to position [416, 0]
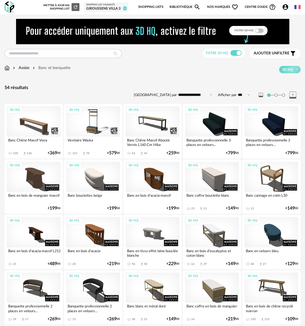
click at [180, 6] on link "Bibliothèque Magnify icon" at bounding box center [185, 7] width 31 height 12
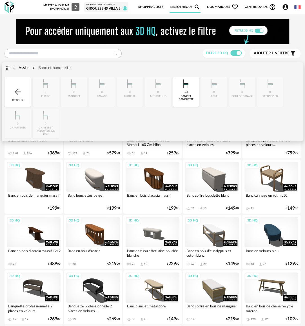
click at [8, 69] on img at bounding box center [7, 68] width 5 height 6
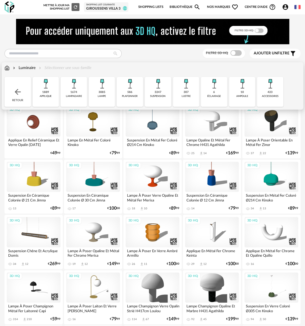
click at [162, 97] on div "3247 suspension" at bounding box center [158, 92] width 26 height 30
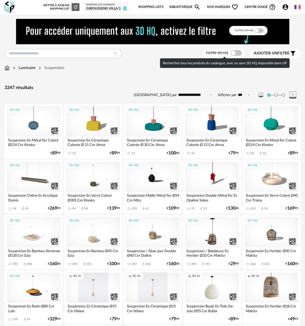
click at [235, 53] on span at bounding box center [235, 53] width 11 height 6
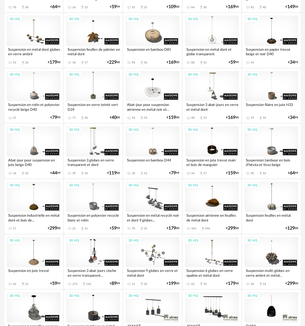
scroll to position [676, 0]
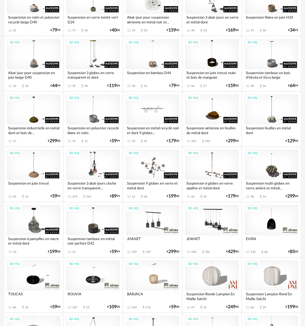
click at [145, 109] on div "3D HQ" at bounding box center [153, 109] width 54 height 30
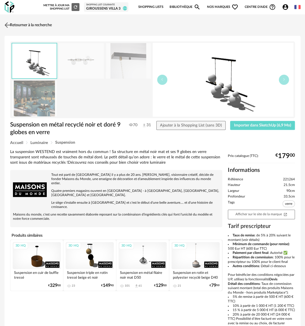
click at [24, 22] on link "Retourner à la recherche" at bounding box center [27, 25] width 49 height 12
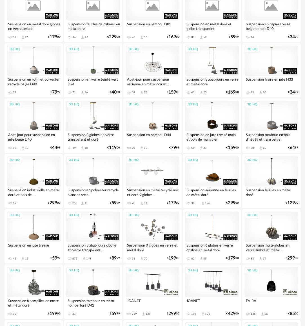
scroll to position [592, 0]
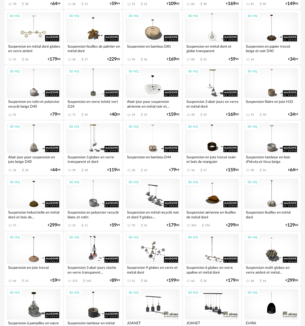
click at [42, 37] on div "3D HQ" at bounding box center [34, 27] width 54 height 30
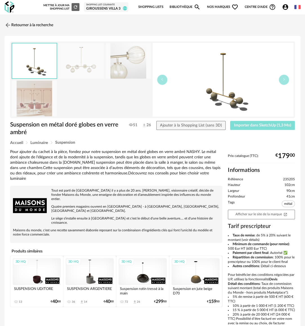
click at [250, 123] on span "Importer dans SketchUp (1,3 Mo)" at bounding box center [262, 125] width 57 height 4
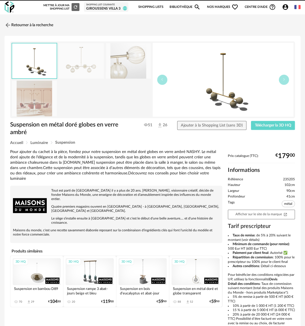
click at [181, 4] on link "Bibliothèque Magnify icon" at bounding box center [185, 7] width 31 height 12
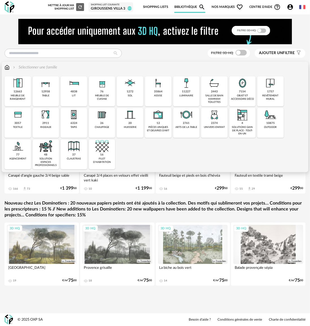
click at [12, 123] on div "3057 textile" at bounding box center [18, 123] width 26 height 30
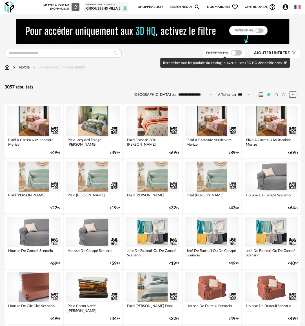
click at [234, 53] on span at bounding box center [236, 53] width 11 height 6
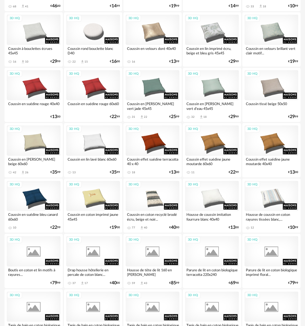
scroll to position [479, 0]
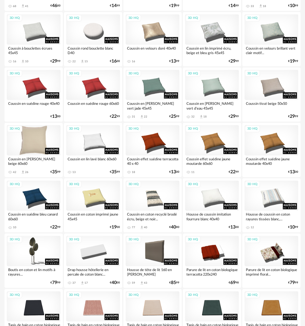
click at [34, 144] on div "3D HQ" at bounding box center [34, 140] width 54 height 30
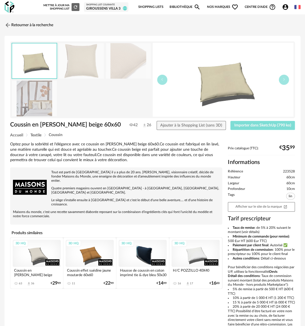
click at [266, 125] on span "Importer dans SketchUp (790 ko)" at bounding box center [262, 125] width 57 height 4
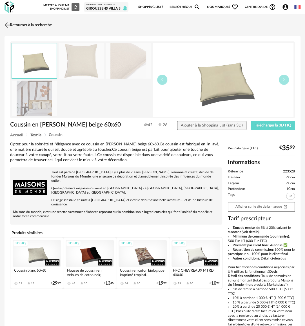
click at [25, 25] on link "Retourner à la recherche" at bounding box center [27, 25] width 49 height 12
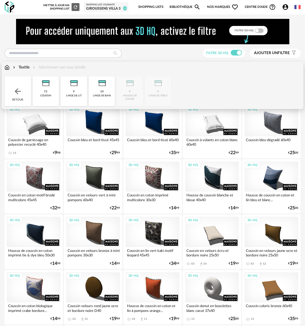
drag, startPoint x: 6, startPoint y: 67, endPoint x: 42, endPoint y: 85, distance: 40.2
click at [6, 67] on img at bounding box center [7, 68] width 5 height 6
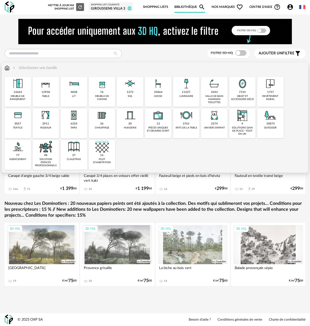
click at [7, 67] on img at bounding box center [7, 68] width 5 height 6
drag, startPoint x: 235, startPoint y: 97, endPoint x: 234, endPoint y: 100, distance: 3.0
click at [234, 97] on div "objet et accessoire déco" at bounding box center [242, 98] width 23 height 6
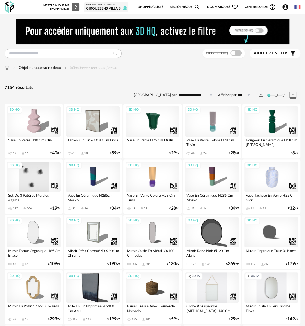
click at [35, 184] on div "3D HQ" at bounding box center [34, 177] width 54 height 30
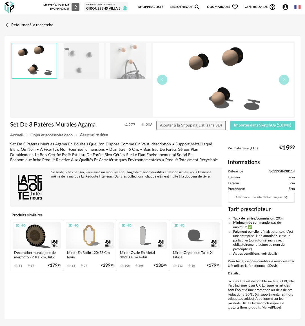
click at [29, 24] on link "Retourner à la recherche" at bounding box center [29, 25] width 49 height 12
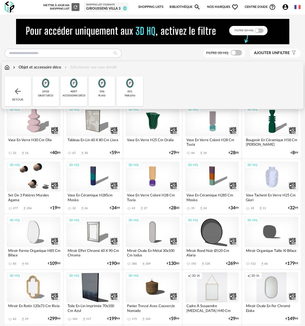
click at [136, 94] on div "451 tableau" at bounding box center [130, 91] width 26 height 30
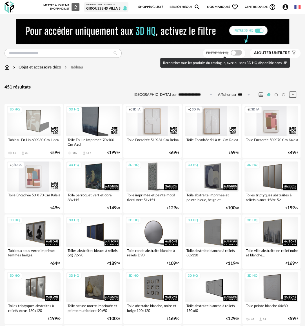
click at [234, 53] on span at bounding box center [236, 53] width 11 height 6
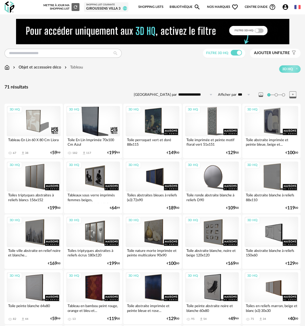
click at [39, 65] on div "Objet et accessoire déco" at bounding box center [36, 68] width 49 height 6
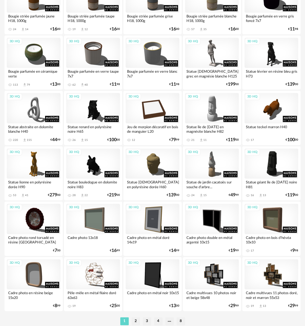
scroll to position [919, 0]
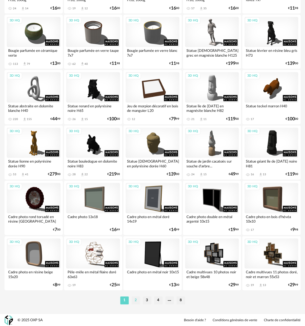
click at [139, 299] on li "2" at bounding box center [136, 300] width 8 height 8
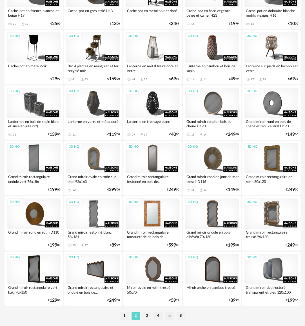
scroll to position [919, 0]
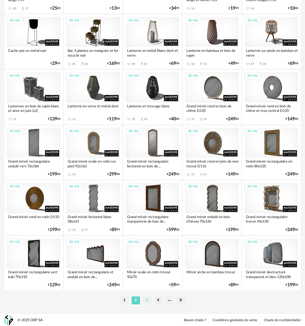
click at [147, 299] on li "3" at bounding box center [147, 300] width 8 height 8
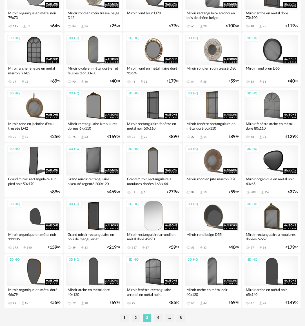
scroll to position [919, 0]
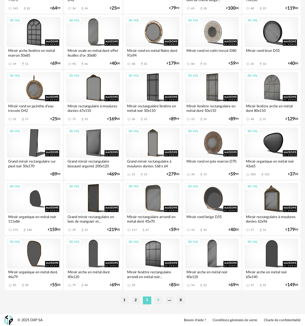
click at [159, 298] on li "4" at bounding box center [158, 300] width 8 height 8
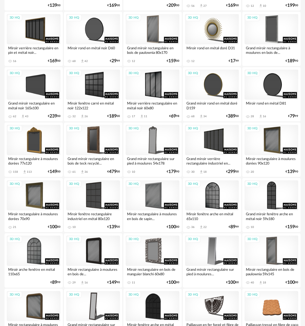
scroll to position [479, 0]
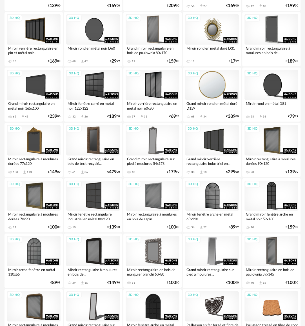
click at [218, 81] on div "3D HQ" at bounding box center [212, 85] width 54 height 30
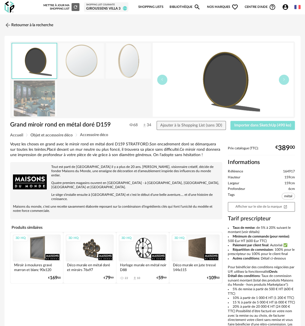
click at [255, 125] on span "Importer dans SketchUp (490 ko)" at bounding box center [262, 125] width 57 height 4
click at [33, 22] on link "Retourner à la recherche" at bounding box center [27, 25] width 49 height 12
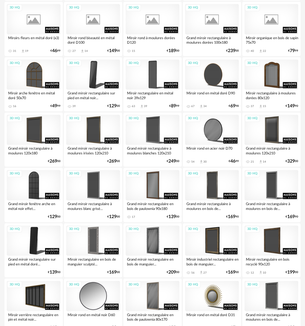
scroll to position [85, 0]
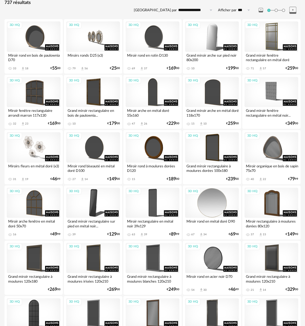
click at [216, 204] on div "3D HQ" at bounding box center [212, 203] width 54 height 30
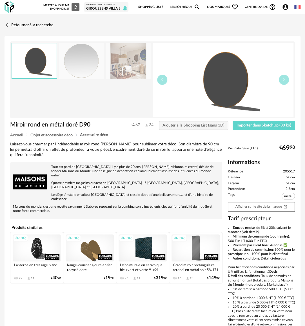
drag, startPoint x: 275, startPoint y: 130, endPoint x: 284, endPoint y: 104, distance: 27.5
click at [275, 130] on div "Miroir rond en métal doré D90 67 34 Ajouter à la Shopping List (sans 3D) Import…" at bounding box center [152, 127] width 290 height 12
click at [280, 124] on span "Importer dans SketchUp (83 ko)" at bounding box center [264, 125] width 55 height 4
click at [42, 23] on link "Retourner à la recherche" at bounding box center [27, 25] width 49 height 12
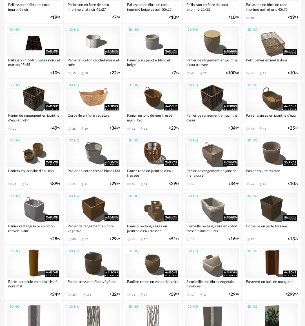
scroll to position [873, 0]
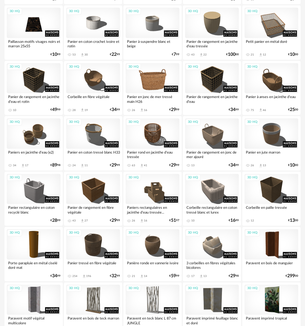
click at [140, 78] on div "3D HQ" at bounding box center [153, 78] width 54 height 30
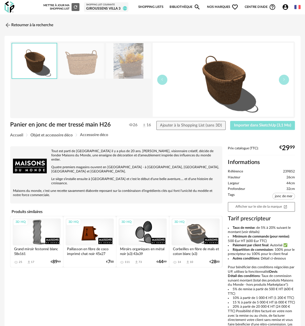
click at [259, 126] on span "Importer dans SketchUp (3,1 Mo)" at bounding box center [262, 125] width 57 height 4
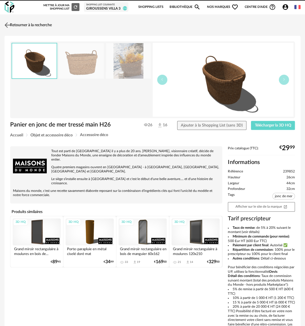
click at [52, 24] on link "Retourner à la recherche" at bounding box center [27, 25] width 49 height 12
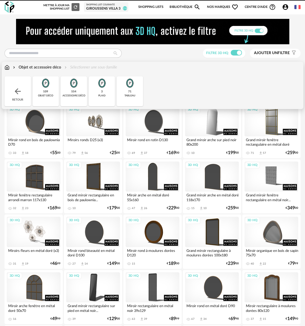
click at [7, 65] on img at bounding box center [7, 68] width 5 height 6
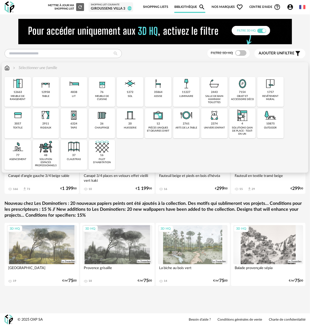
click at [16, 126] on div "3057 textile" at bounding box center [18, 123] width 26 height 30
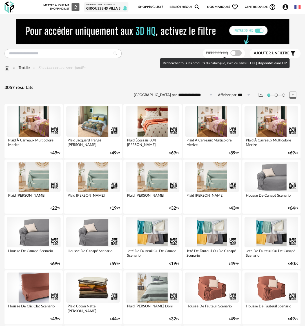
click at [233, 55] on span at bounding box center [235, 53] width 11 height 6
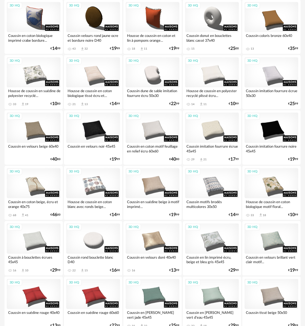
scroll to position [254, 0]
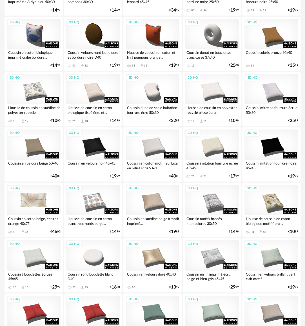
click at [37, 200] on div "3D HQ" at bounding box center [34, 200] width 54 height 30
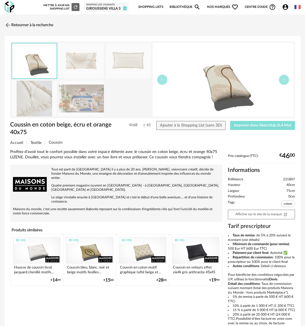
click at [257, 124] on span "Importer dans SketchUp (6,4 Mo)" at bounding box center [262, 125] width 57 height 4
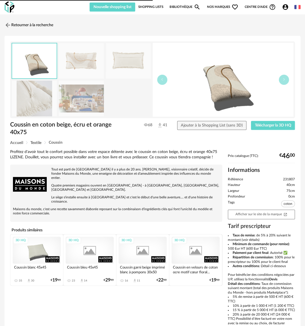
click at [184, 6] on link "Bibliothèque Magnify icon" at bounding box center [185, 7] width 31 height 9
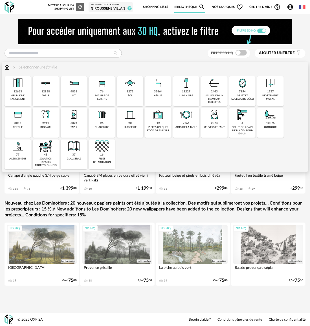
click at [11, 163] on div "77 agencement" at bounding box center [18, 154] width 26 height 30
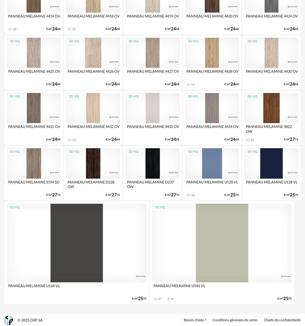
scroll to position [733, 0]
click at [155, 163] on div "3D HQ" at bounding box center [153, 163] width 54 height 30
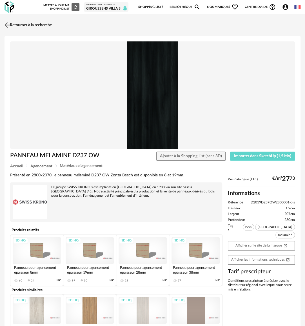
click at [16, 28] on link "Retourner à la recherche" at bounding box center [27, 25] width 49 height 12
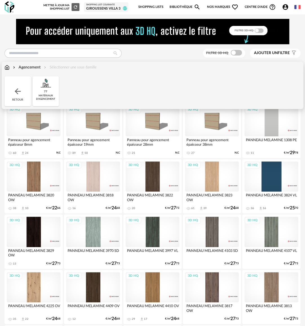
click at [19, 85] on div "Retour" at bounding box center [18, 91] width 26 height 30
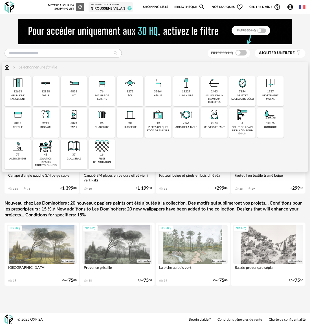
click at [241, 130] on div "solutions gain de place - tout-en-un" at bounding box center [242, 131] width 23 height 10
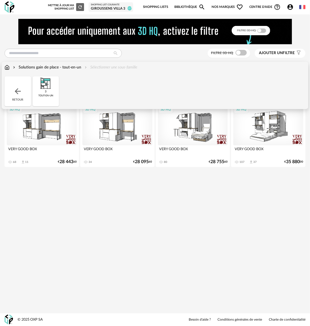
click at [26, 88] on div "Retour" at bounding box center [18, 91] width 26 height 30
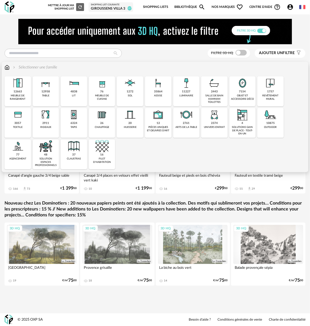
click at [274, 91] on div "1757 revêtement mural" at bounding box center [270, 91] width 26 height 30
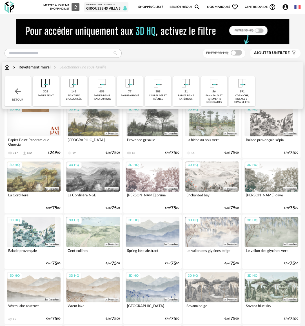
click at [220, 98] on div "panneaux et parements décoratifs" at bounding box center [214, 99] width 23 height 10
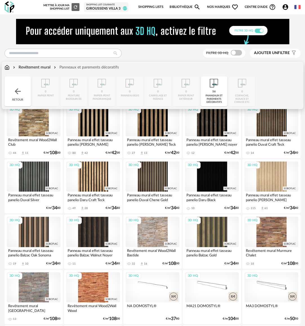
click at [24, 81] on div "Retour" at bounding box center [18, 91] width 26 height 30
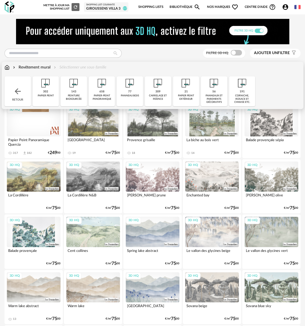
click at [136, 97] on div "panneau bois" at bounding box center [130, 95] width 18 height 3
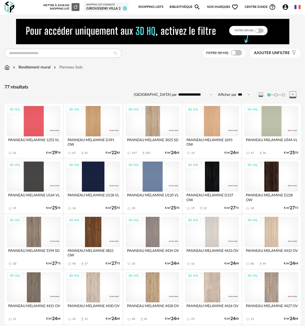
click at [5, 66] on img at bounding box center [7, 68] width 5 height 6
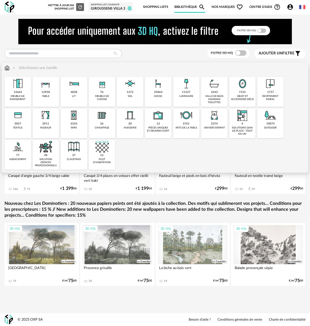
click at [220, 97] on div "salle de bain hammam toilettes" at bounding box center [214, 100] width 23 height 10
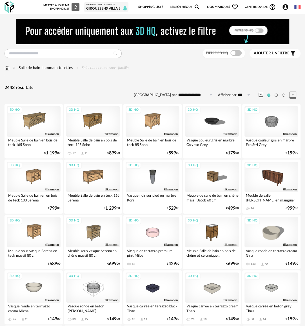
click at [8, 68] on img at bounding box center [7, 68] width 5 height 6
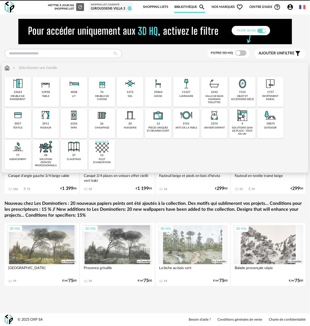
click at [240, 97] on div "objet et accessoire déco" at bounding box center [242, 98] width 23 height 6
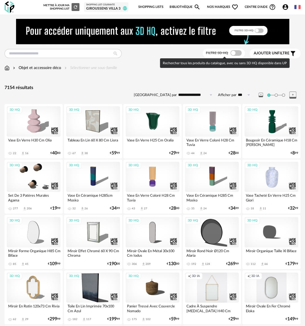
click at [237, 52] on span at bounding box center [235, 53] width 11 height 6
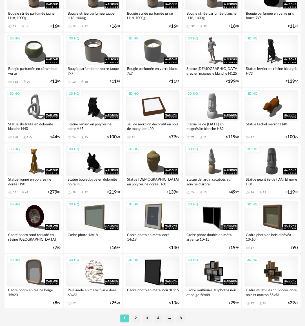
scroll to position [920, 0]
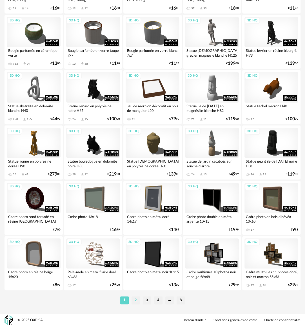
click at [135, 300] on li "2" at bounding box center [136, 300] width 8 height 8
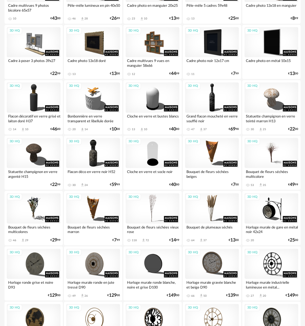
scroll to position [310, 0]
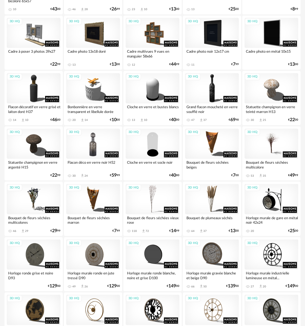
click at [96, 145] on div "3D HQ" at bounding box center [93, 143] width 54 height 30
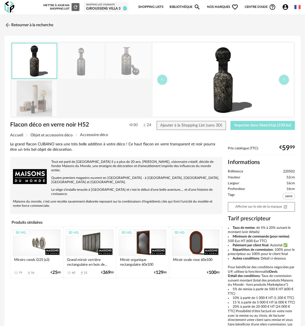
click at [265, 127] on button "Importer dans SketchUp (230 ko)" at bounding box center [262, 125] width 65 height 9
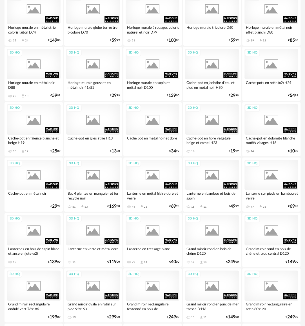
scroll to position [919, 0]
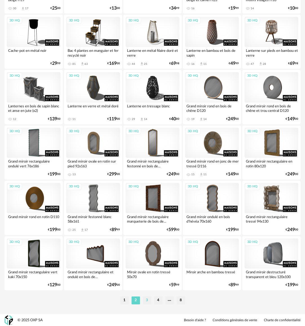
click at [147, 299] on li "3" at bounding box center [147, 300] width 8 height 8
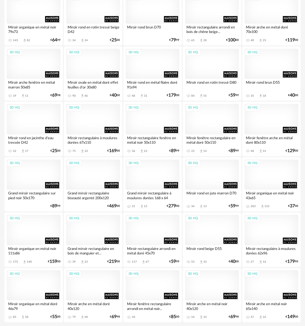
scroll to position [919, 0]
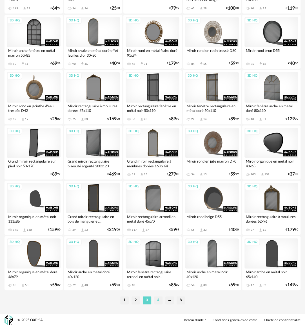
click at [159, 300] on li "4" at bounding box center [158, 300] width 8 height 8
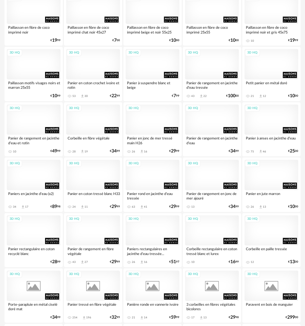
scroll to position [919, 0]
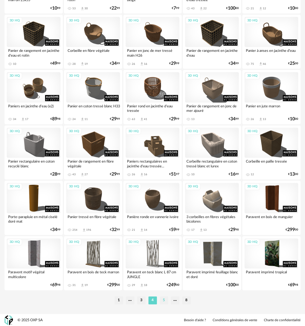
click at [163, 303] on li "5" at bounding box center [164, 300] width 8 height 8
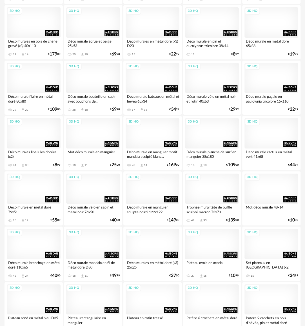
scroll to position [919, 0]
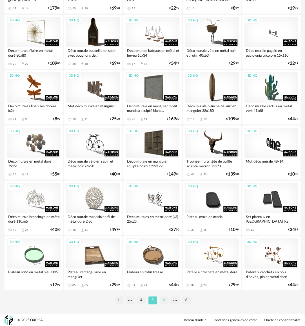
click at [163, 303] on li "6" at bounding box center [164, 300] width 8 height 8
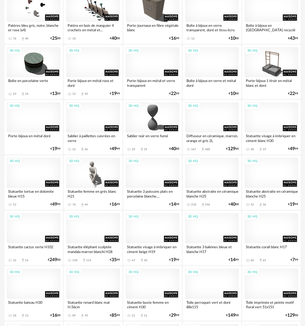
scroll to position [225, 0]
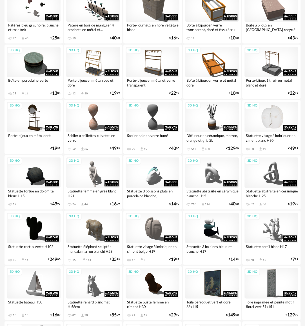
click at [290, 115] on div "3D HQ" at bounding box center [272, 117] width 54 height 30
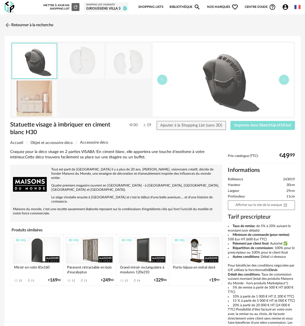
click at [249, 121] on button "Importer dans SketchUp (410 ko)" at bounding box center [262, 125] width 65 height 9
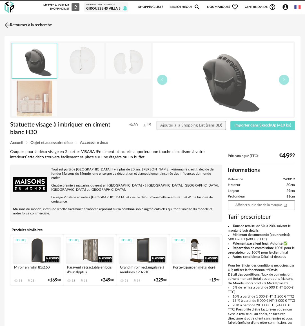
click at [41, 21] on link "Retourner à la recherche" at bounding box center [27, 25] width 49 height 12
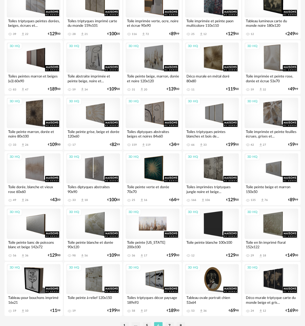
scroll to position [919, 0]
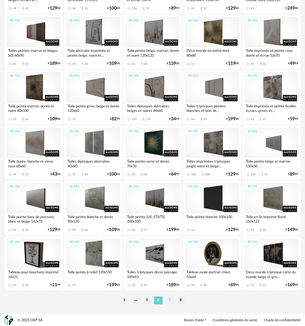
click at [170, 301] on li "7" at bounding box center [169, 300] width 8 height 8
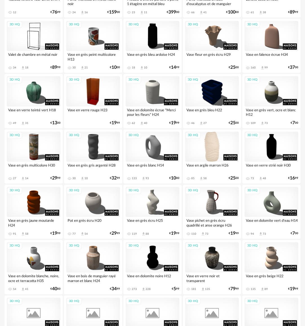
scroll to position [141, 0]
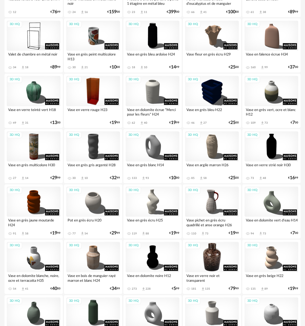
click at [216, 260] on div "3D HQ" at bounding box center [212, 257] width 54 height 30
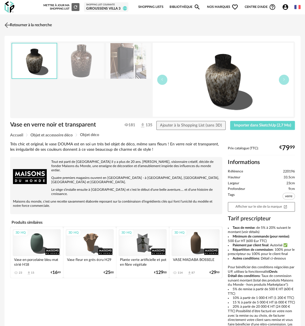
click at [28, 23] on link "Retourner à la recherche" at bounding box center [27, 25] width 49 height 12
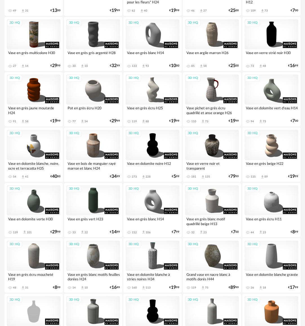
scroll to position [254, 0]
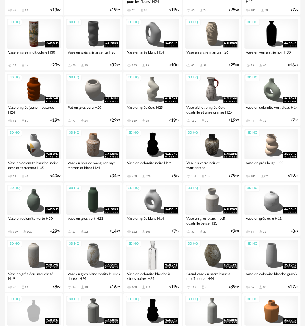
click at [155, 264] on div "3D HQ" at bounding box center [153, 255] width 54 height 30
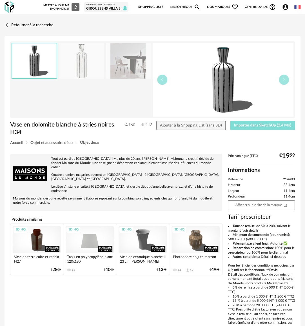
click at [280, 123] on span "Importer dans SketchUp (2,4 Mo)" at bounding box center [262, 125] width 57 height 4
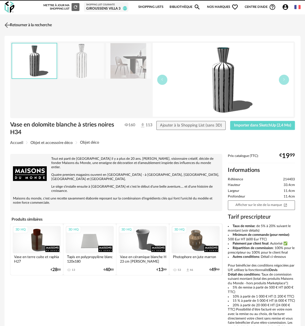
click at [22, 24] on link "Retourner à la recherche" at bounding box center [27, 25] width 49 height 12
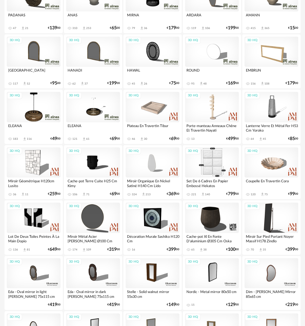
scroll to position [919, 0]
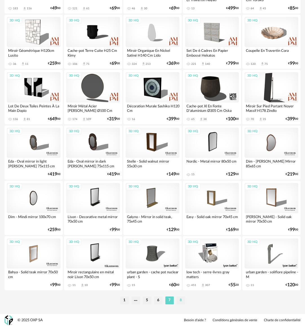
click at [179, 298] on li "8" at bounding box center [181, 300] width 8 height 8
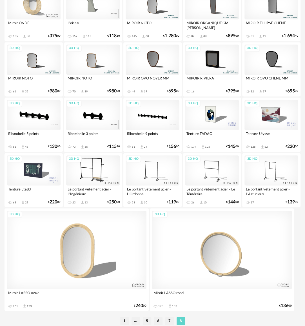
scroll to position [304, 0]
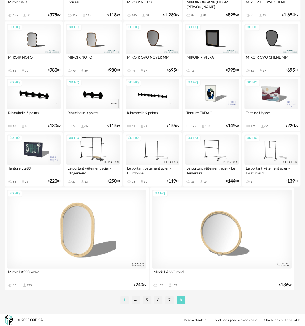
click at [124, 300] on li "1" at bounding box center [124, 300] width 8 height 8
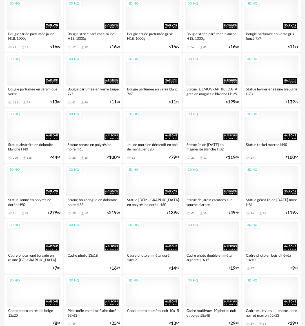
scroll to position [919, 0]
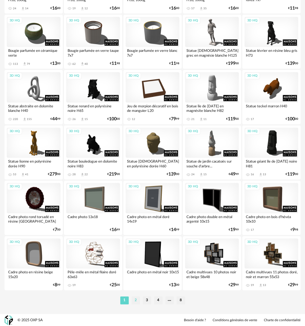
click at [136, 302] on li "2" at bounding box center [136, 300] width 8 height 8
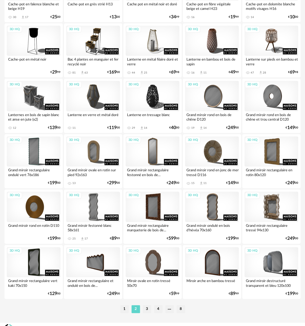
scroll to position [919, 0]
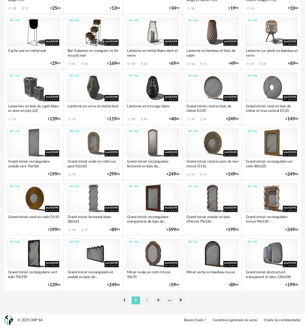
click at [147, 302] on li "3" at bounding box center [147, 300] width 8 height 8
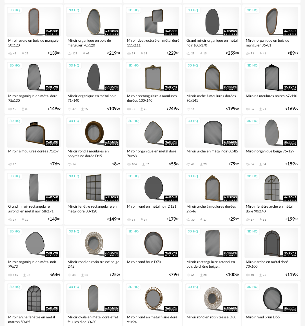
scroll to position [761, 0]
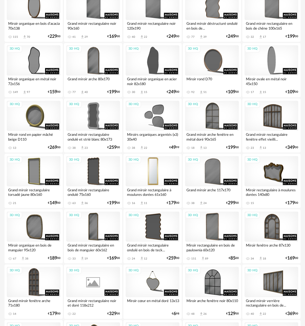
scroll to position [338, 0]
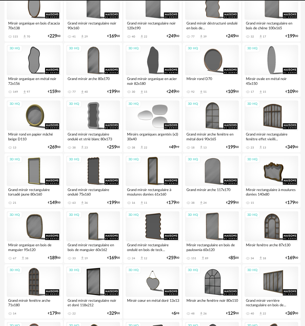
click at [148, 122] on div "3D HQ" at bounding box center [153, 115] width 54 height 30
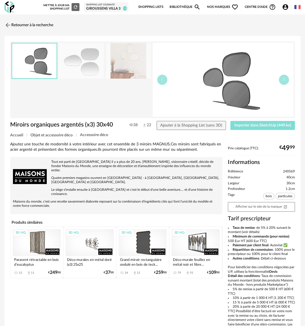
click at [279, 123] on span "Importer dans SketchUp (440 ko)" at bounding box center [262, 125] width 57 height 4
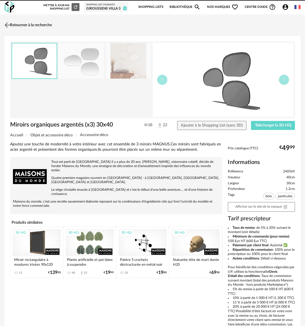
click at [51, 26] on link "Retourner à la recherche" at bounding box center [27, 25] width 49 height 12
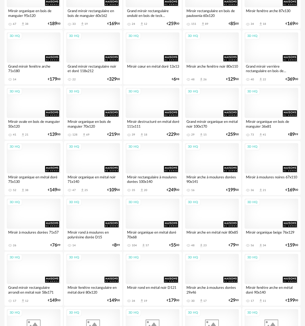
scroll to position [583, 0]
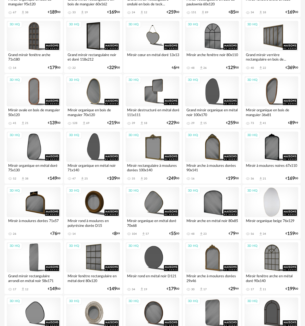
click at [281, 194] on div "3D HQ" at bounding box center [272, 202] width 54 height 30
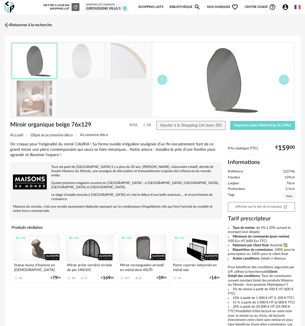
click at [36, 24] on link "Retourner à la recherche" at bounding box center [27, 25] width 49 height 12
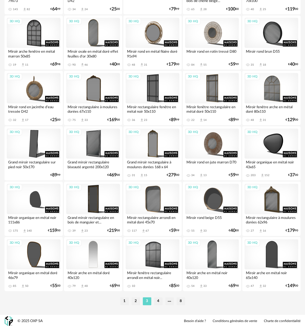
scroll to position [919, 0]
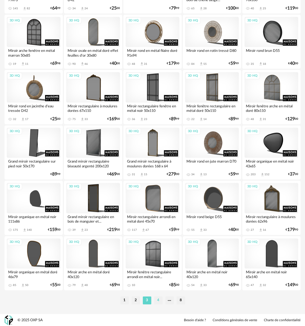
click at [158, 299] on li "4" at bounding box center [158, 300] width 8 height 8
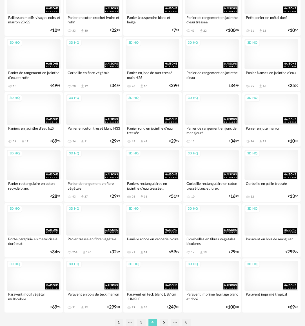
scroll to position [919, 0]
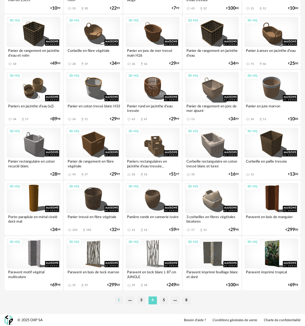
click at [118, 300] on li "1" at bounding box center [119, 300] width 8 height 8
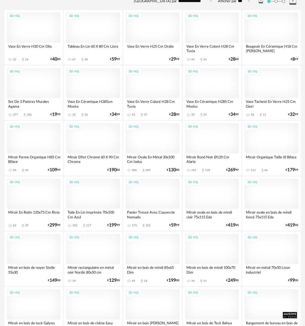
scroll to position [85, 0]
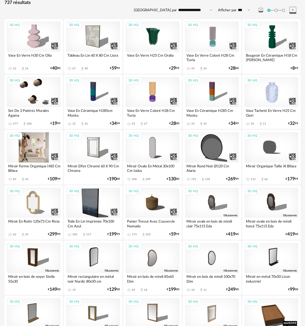
click at [52, 153] on div "3D HQ" at bounding box center [34, 147] width 54 height 30
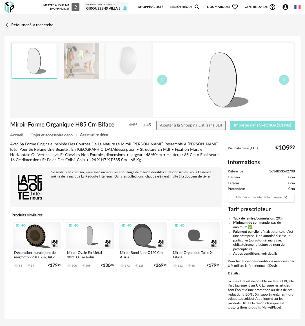
click at [257, 123] on span "Importer dans SketchUp (1,1 Mo)" at bounding box center [262, 125] width 57 height 4
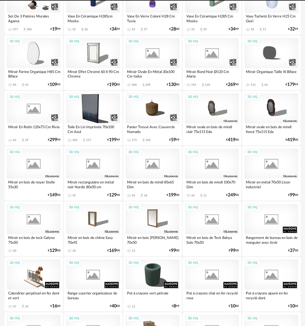
scroll to position [193, 0]
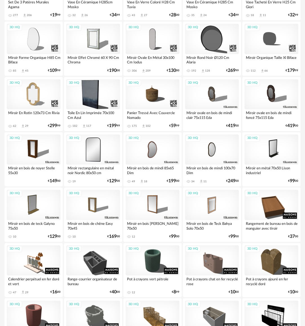
click at [97, 146] on div "3D HQ" at bounding box center [93, 149] width 54 height 30
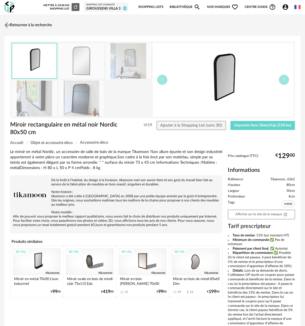
click at [30, 24] on link "Retourner à la recherche" at bounding box center [27, 25] width 49 height 12
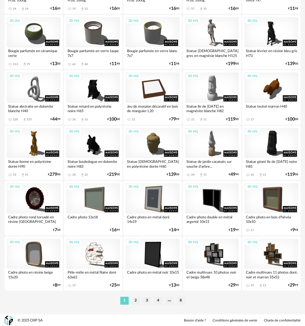
scroll to position [919, 0]
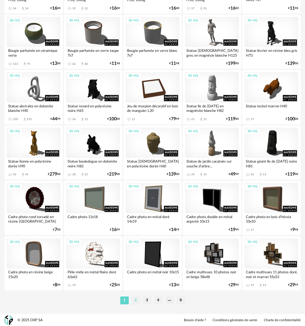
click at [135, 300] on li "2" at bounding box center [136, 300] width 8 height 8
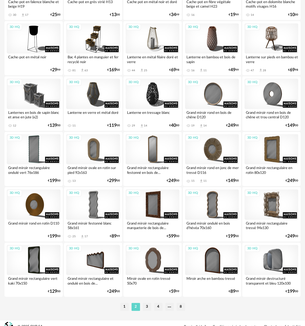
scroll to position [919, 0]
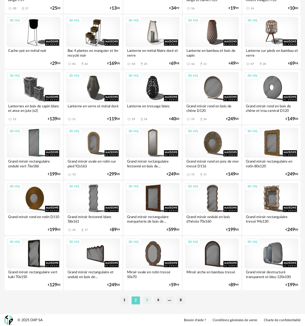
click at [145, 298] on li "3" at bounding box center [147, 300] width 8 height 8
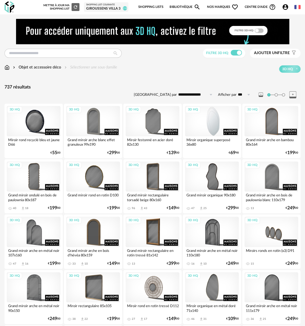
click at [210, 116] on div "3D HQ" at bounding box center [212, 121] width 54 height 30
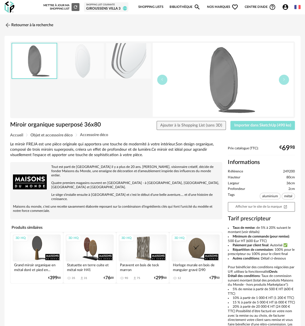
click at [285, 128] on button "Importer dans SketchUp (490 ko)" at bounding box center [262, 125] width 65 height 9
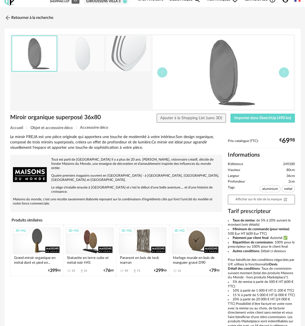
scroll to position [36, 0]
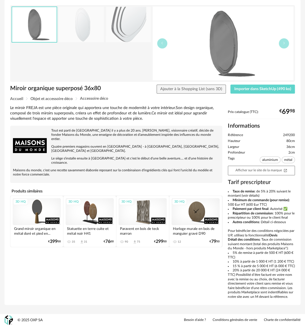
drag, startPoint x: 342, startPoint y: 152, endPoint x: 491, endPoint y: 223, distance: 165.1
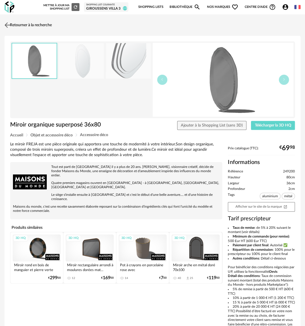
click at [31, 25] on link "Retourner à la recherche" at bounding box center [27, 25] width 49 height 12
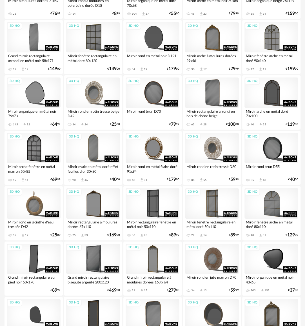
scroll to position [919, 0]
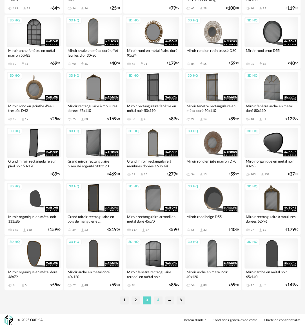
click at [160, 299] on li "4" at bounding box center [158, 300] width 8 height 8
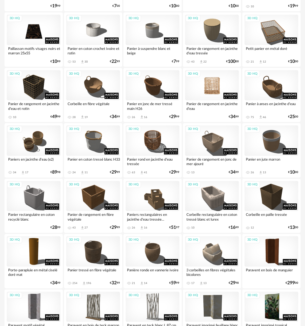
scroll to position [919, 0]
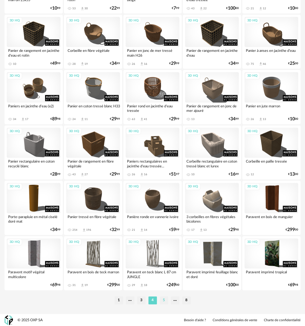
click at [163, 302] on li "5" at bounding box center [164, 300] width 8 height 8
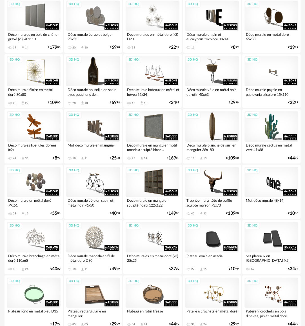
scroll to position [919, 0]
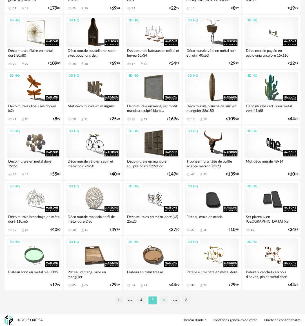
click at [165, 299] on li "6" at bounding box center [164, 300] width 8 height 8
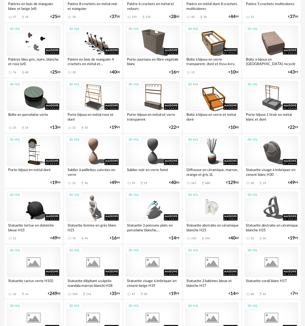
scroll to position [197, 0]
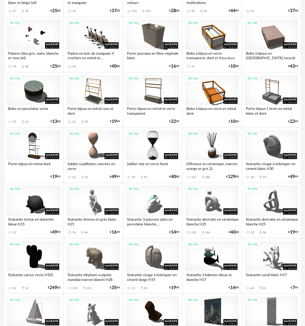
click at [149, 138] on div "3D HQ" at bounding box center [153, 145] width 54 height 30
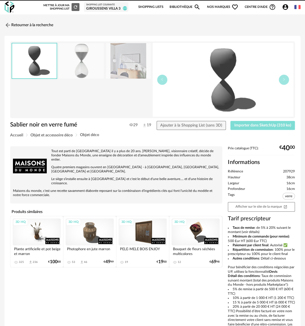
click at [251, 125] on span "Importer dans SketchUp (310 ko)" at bounding box center [262, 125] width 57 height 4
